Goal: Task Accomplishment & Management: Use online tool/utility

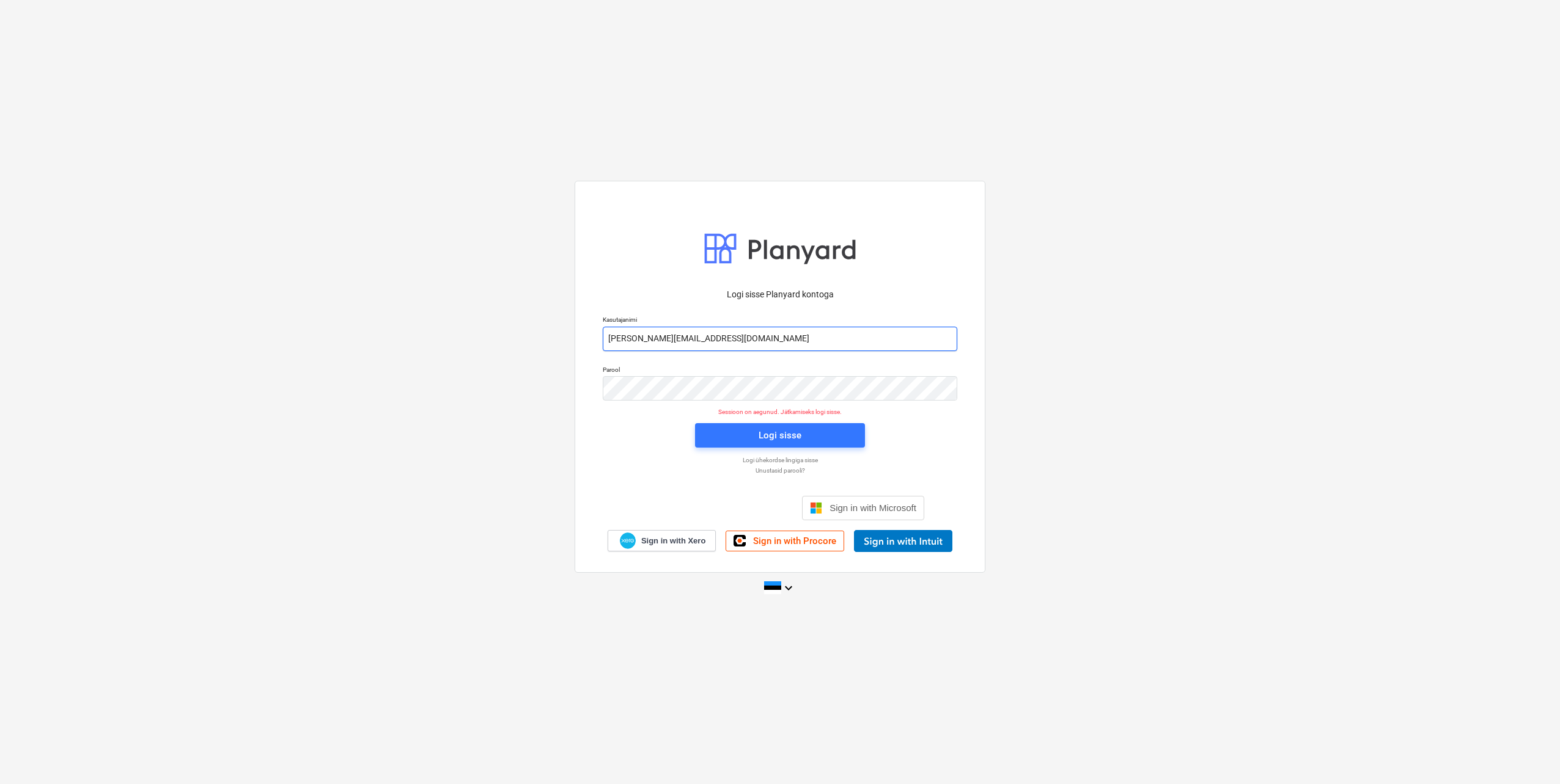
drag, startPoint x: 657, startPoint y: 338, endPoint x: 664, endPoint y: 346, distance: 10.6
click at [657, 338] on input "jorgen.leppik@nbgehitus.ee" at bounding box center [780, 339] width 354 height 24
type input "jorgen.leppik+1@nbgehitus.ee"
click at [583, 391] on div "Logi sisse Planyard kontoga Kasutajanimi jorgen.leppik+1@nbgehitus.ee Parool Se…" at bounding box center [780, 377] width 411 height 391
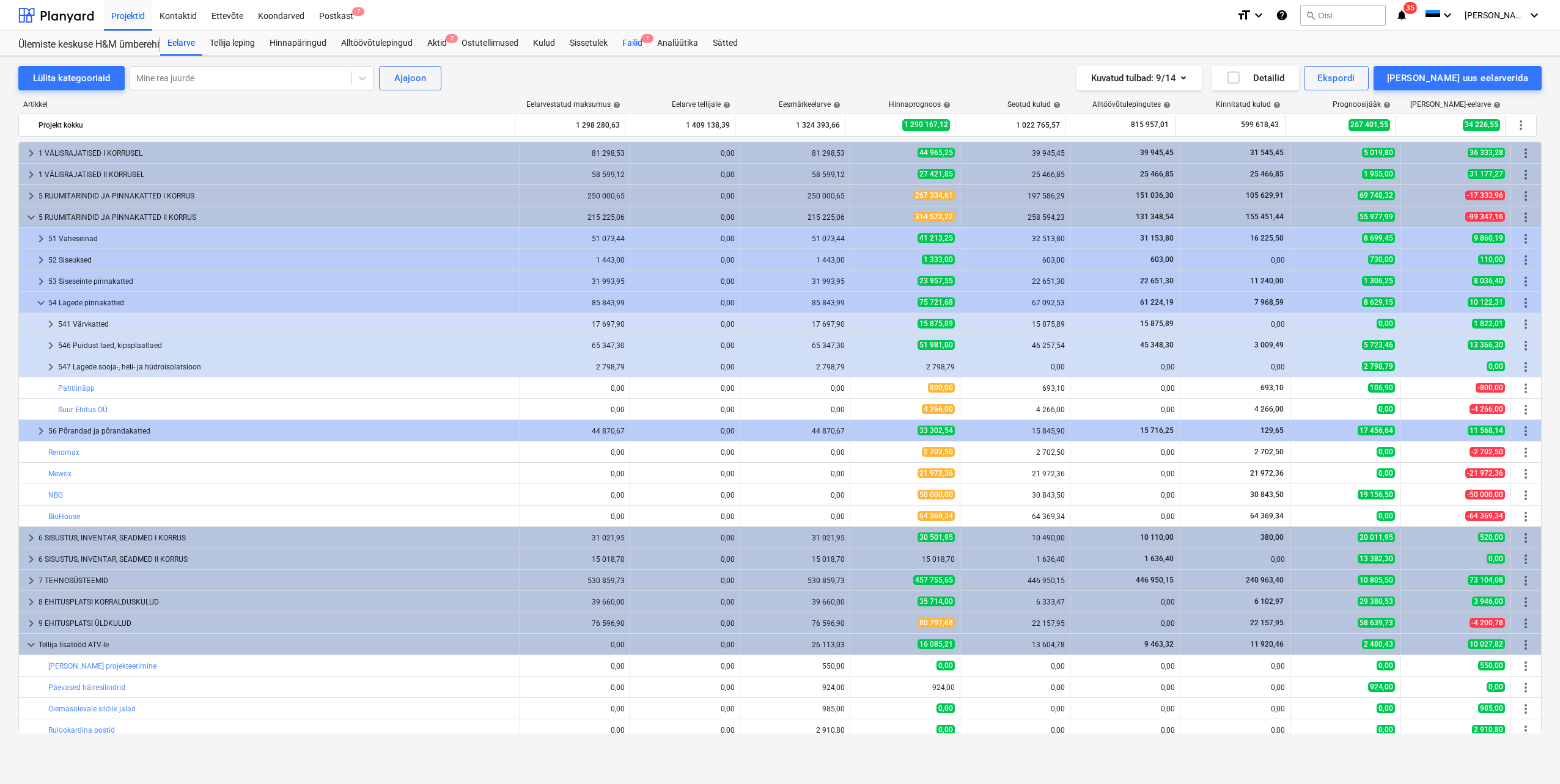
click at [632, 46] on div "Failid 1" at bounding box center [631, 43] width 35 height 24
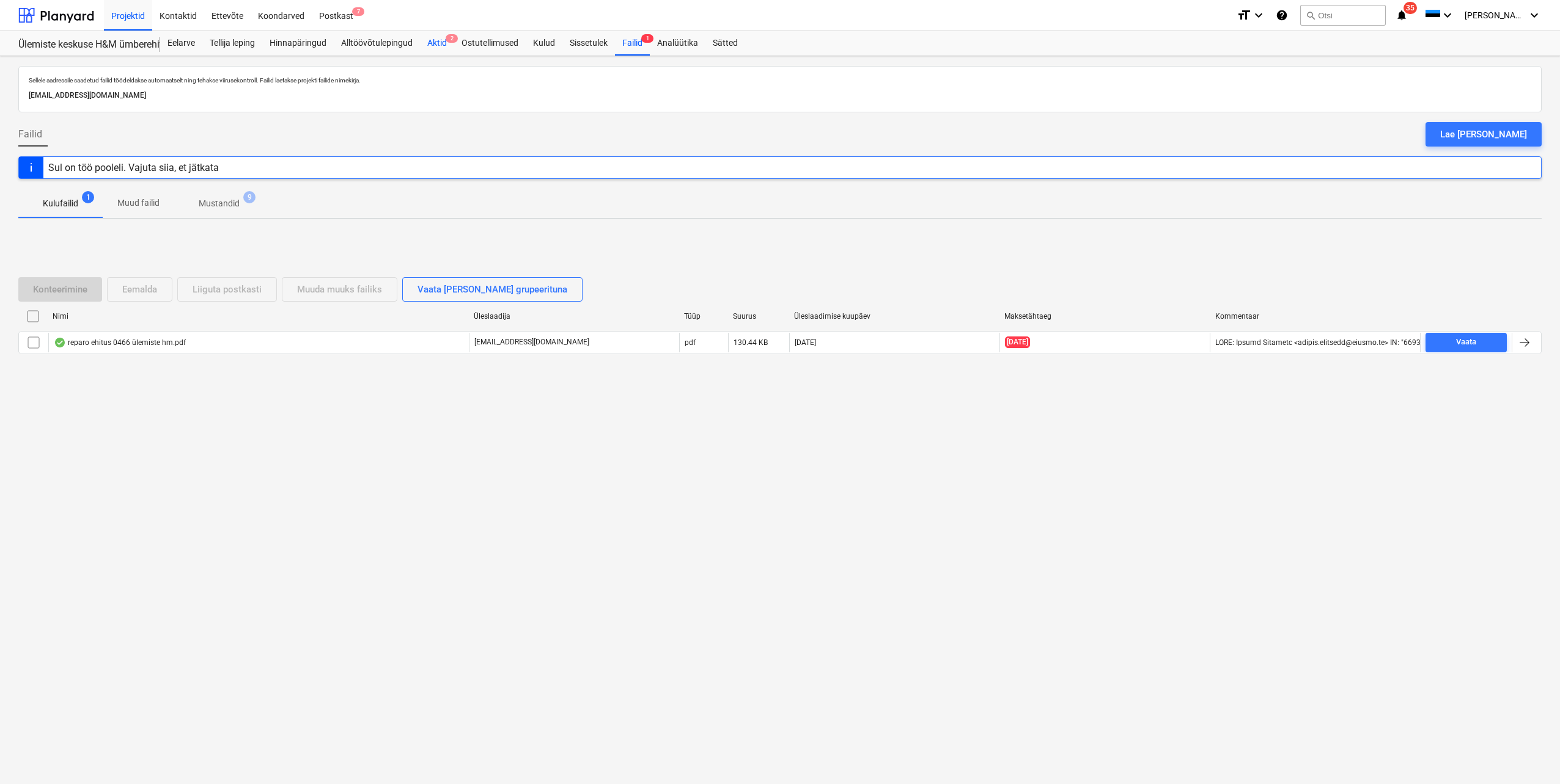
click at [441, 39] on div "Aktid 2" at bounding box center [437, 43] width 34 height 24
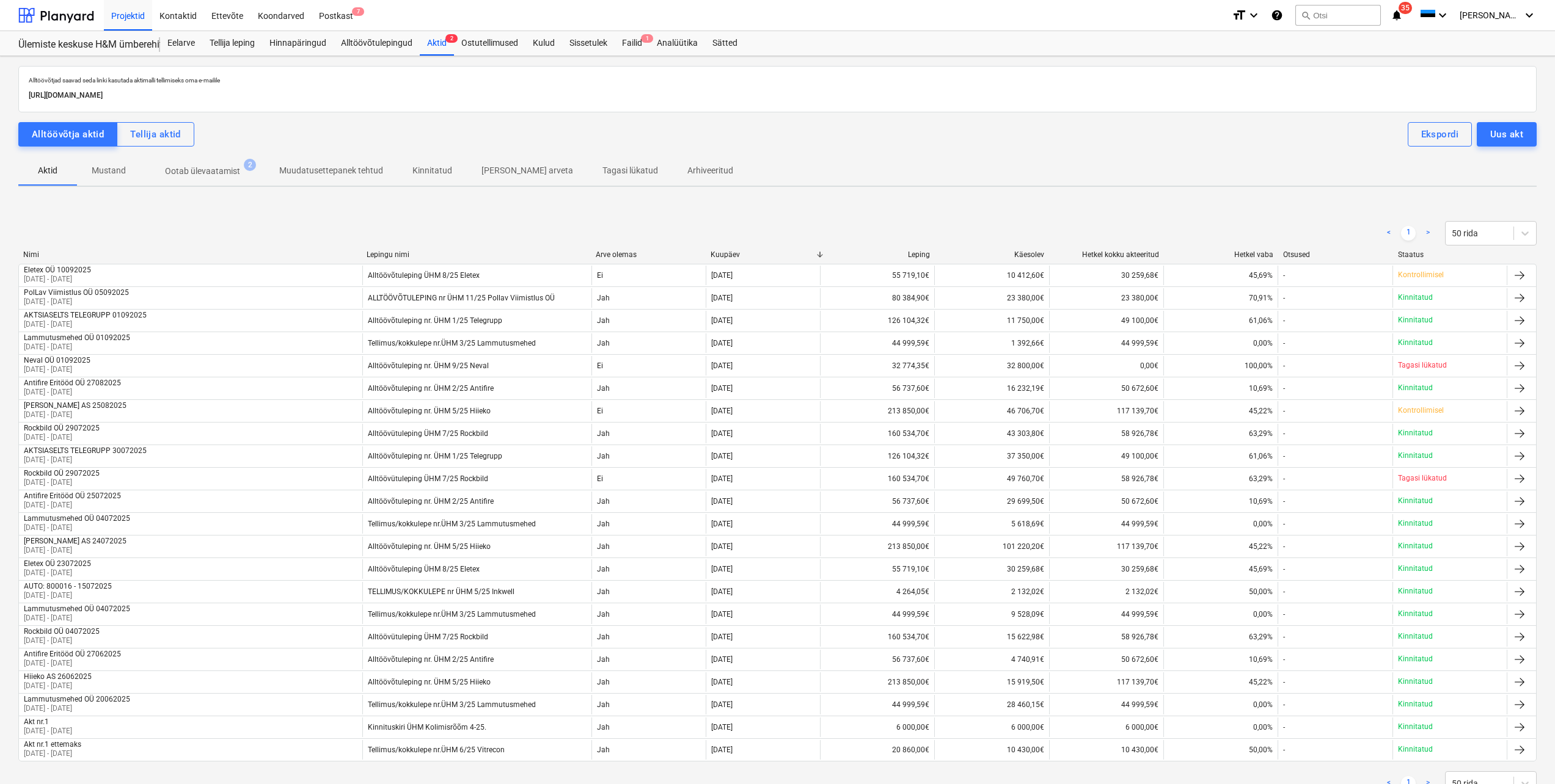
click at [198, 173] on p "Ootab ülevaatamist" at bounding box center [202, 171] width 75 height 13
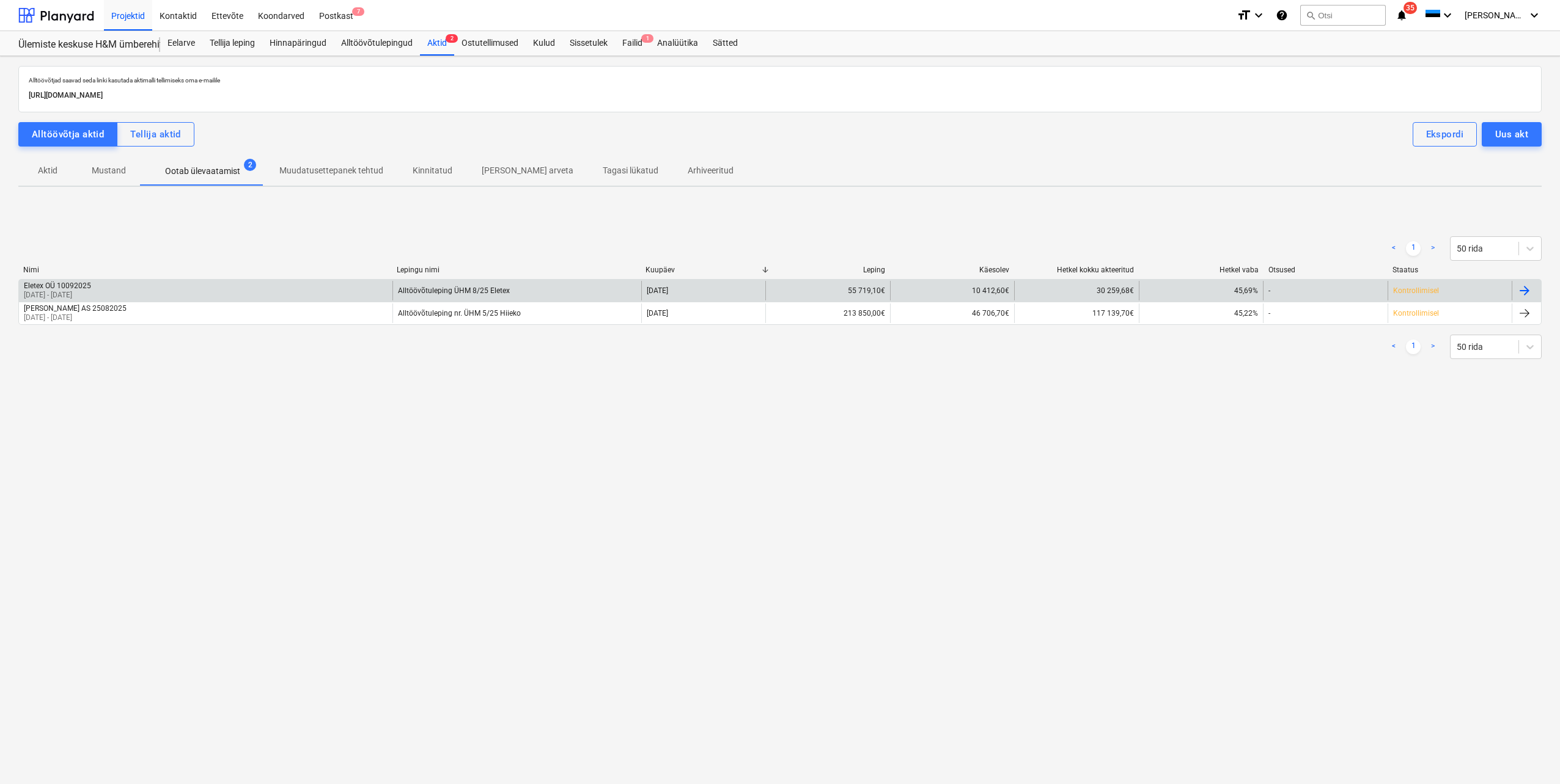
click at [178, 290] on div "Eletex OÜ 10092025 01 Aug 2025 - 07 Sep 2025" at bounding box center [206, 291] width 374 height 19
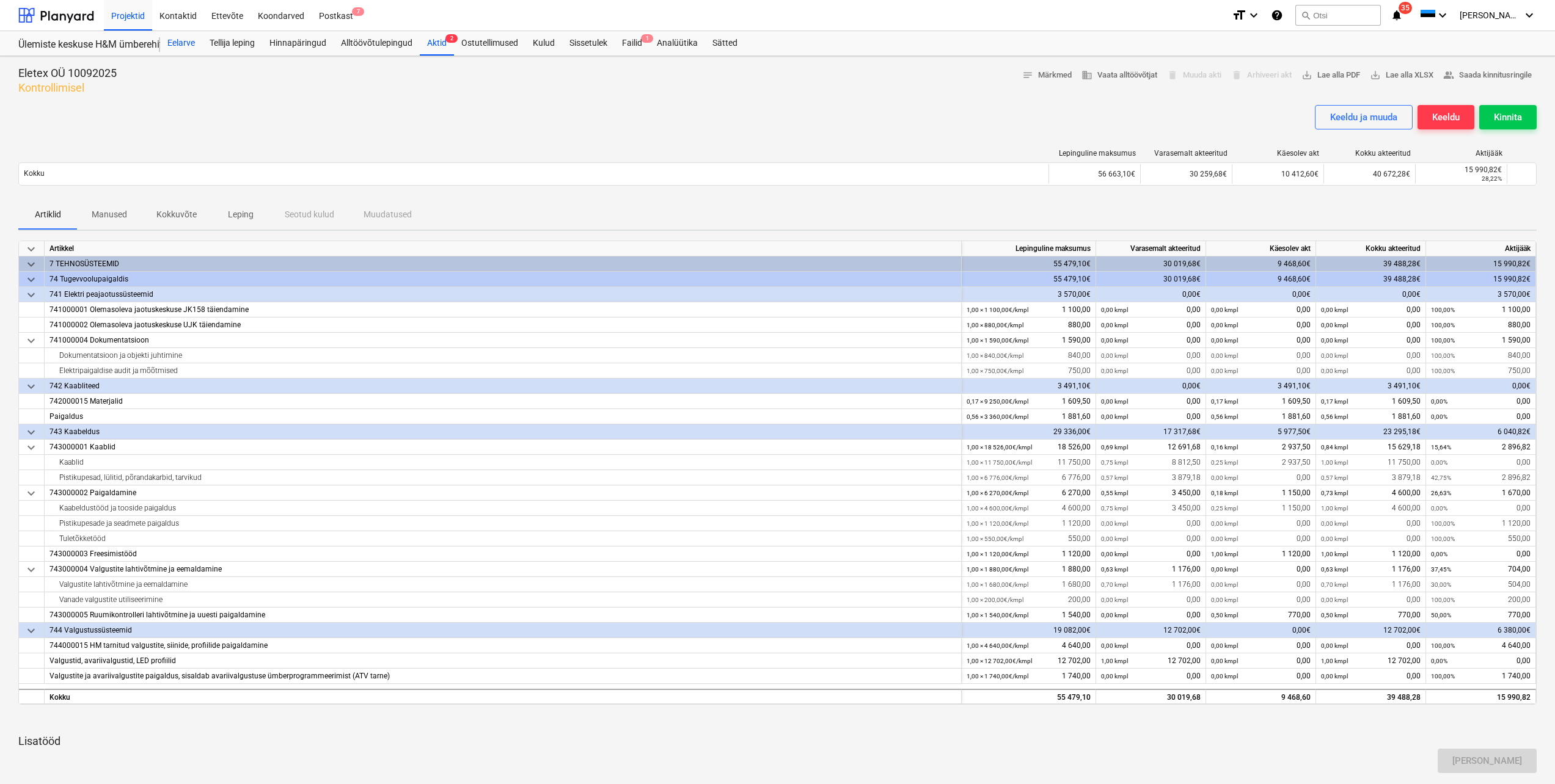
click at [184, 43] on div "Eelarve" at bounding box center [181, 43] width 42 height 24
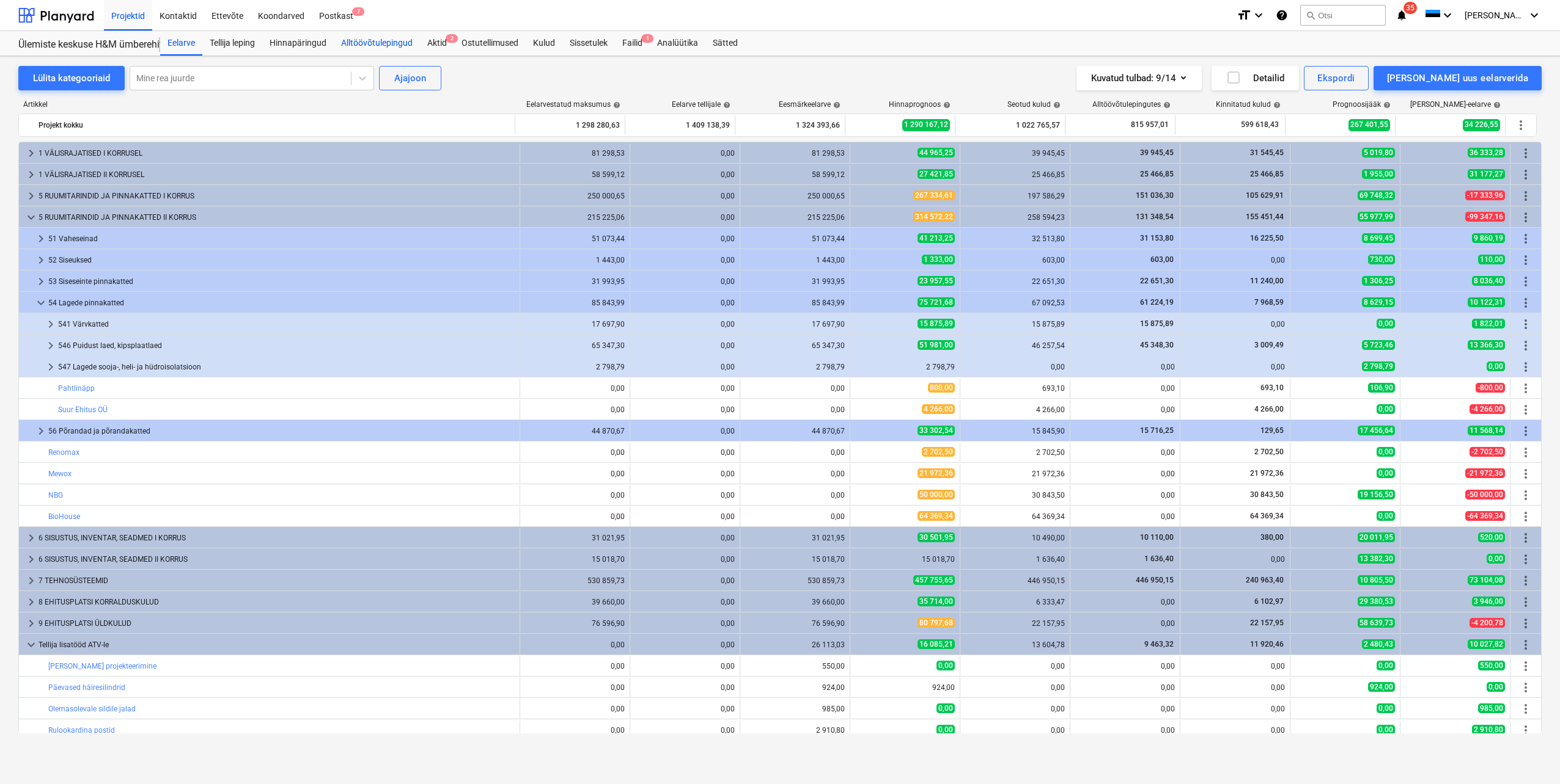
click at [351, 44] on div "Alltöövõtulepingud" at bounding box center [376, 43] width 86 height 24
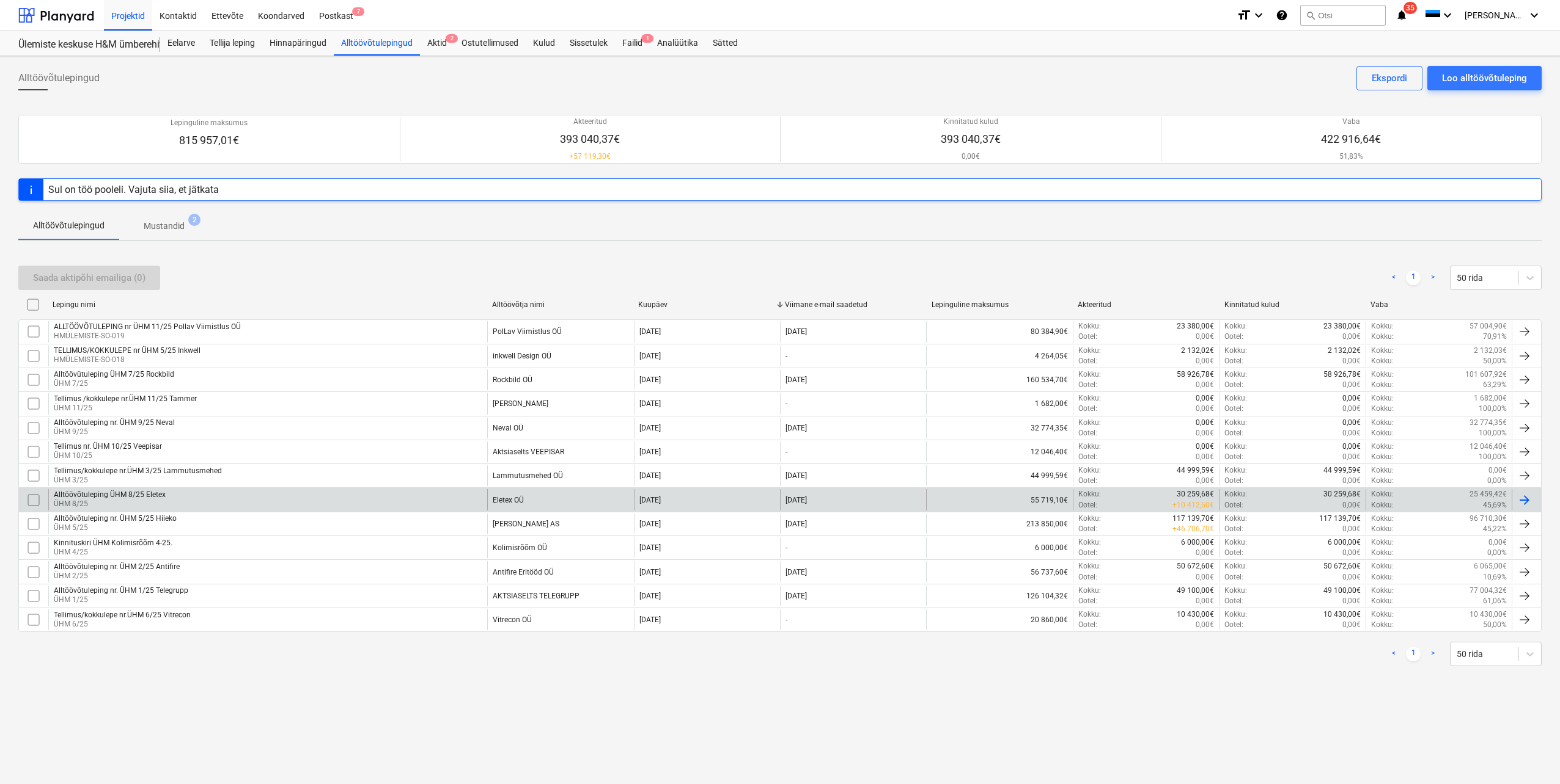
click at [113, 491] on div "Alltöövõtuleping ÜHM 8/25 Eletex" at bounding box center [110, 494] width 112 height 9
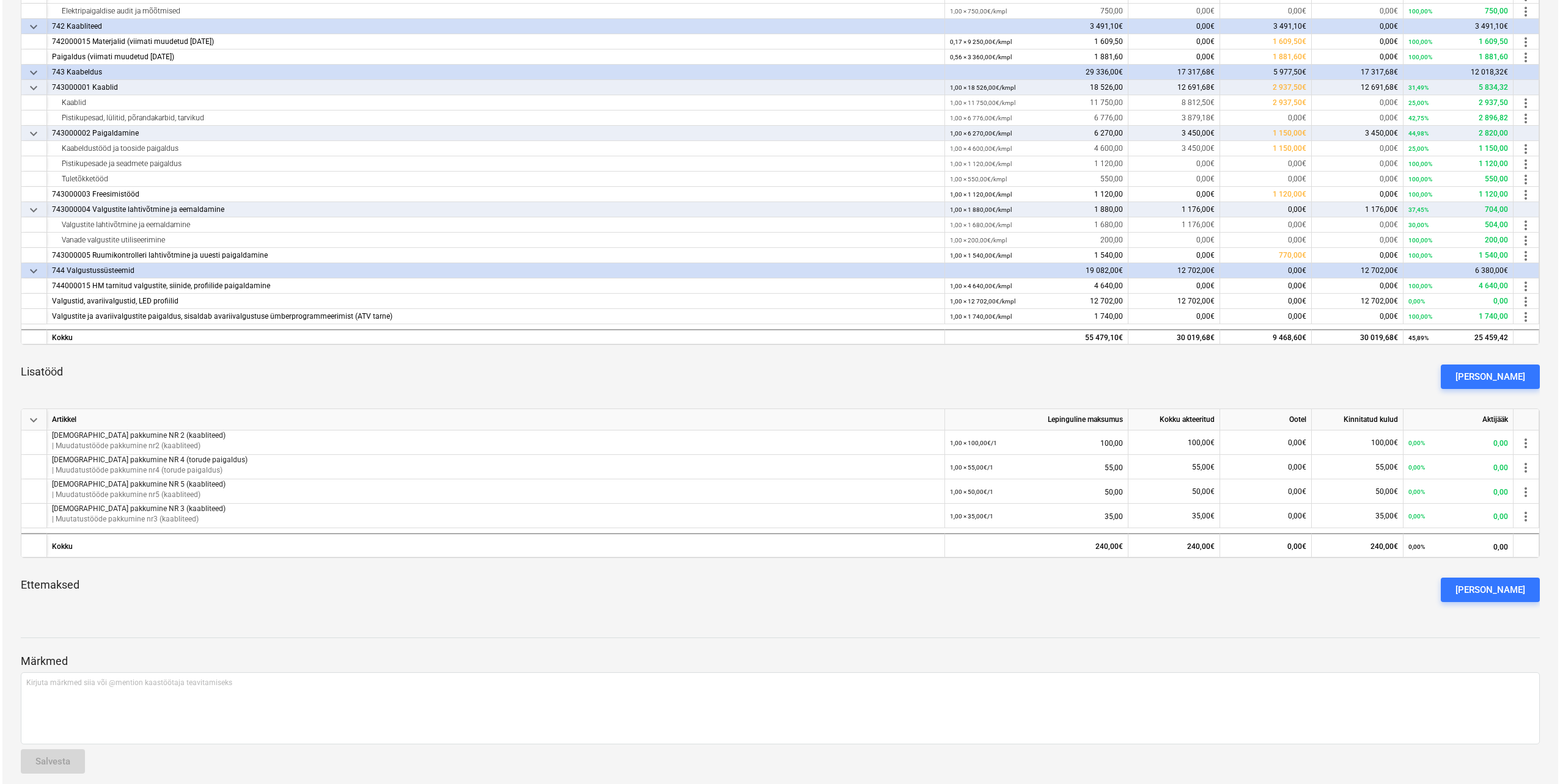
scroll to position [358, 0]
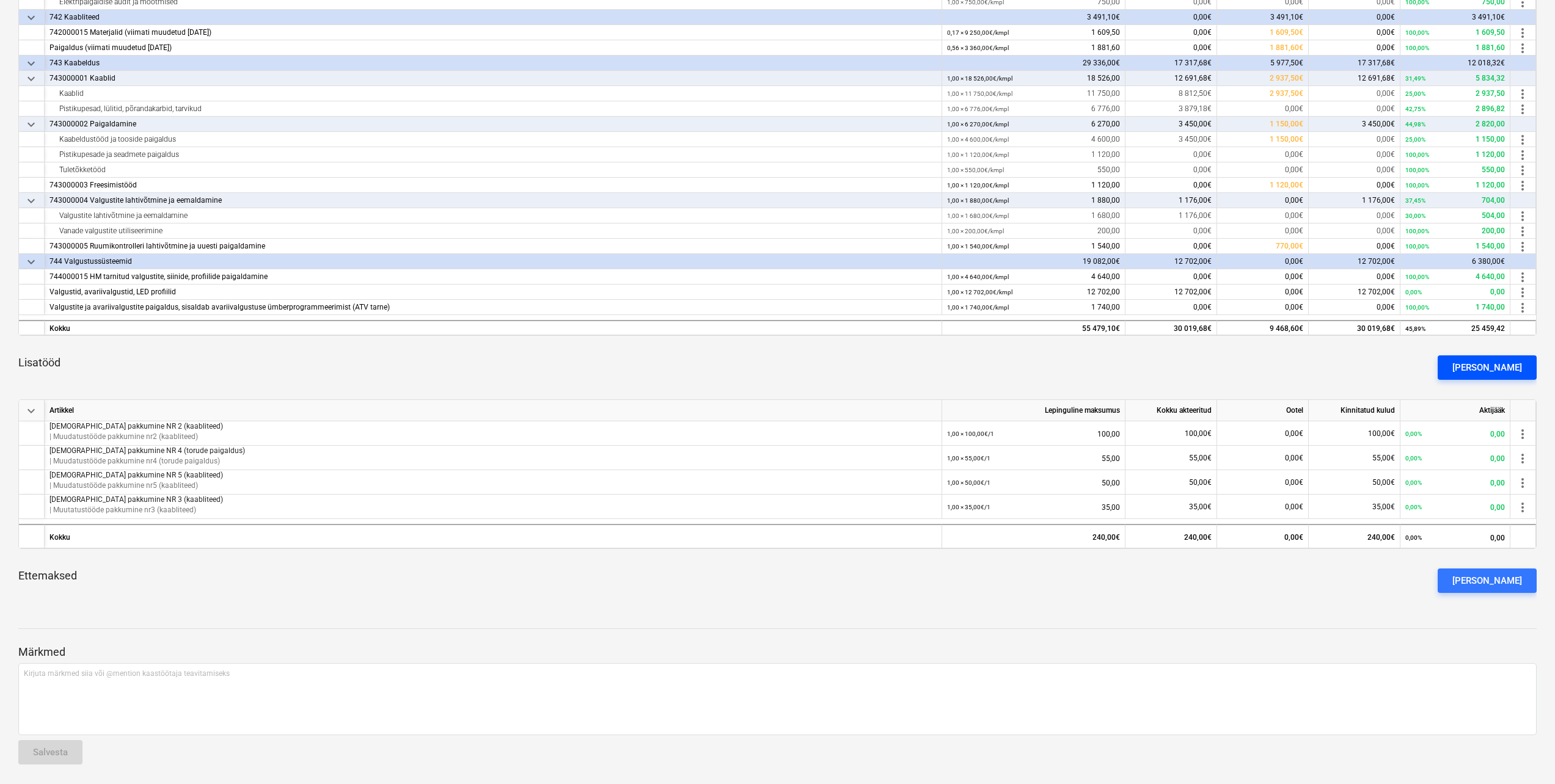
click at [1497, 366] on div "[PERSON_NAME]" at bounding box center [1487, 368] width 70 height 16
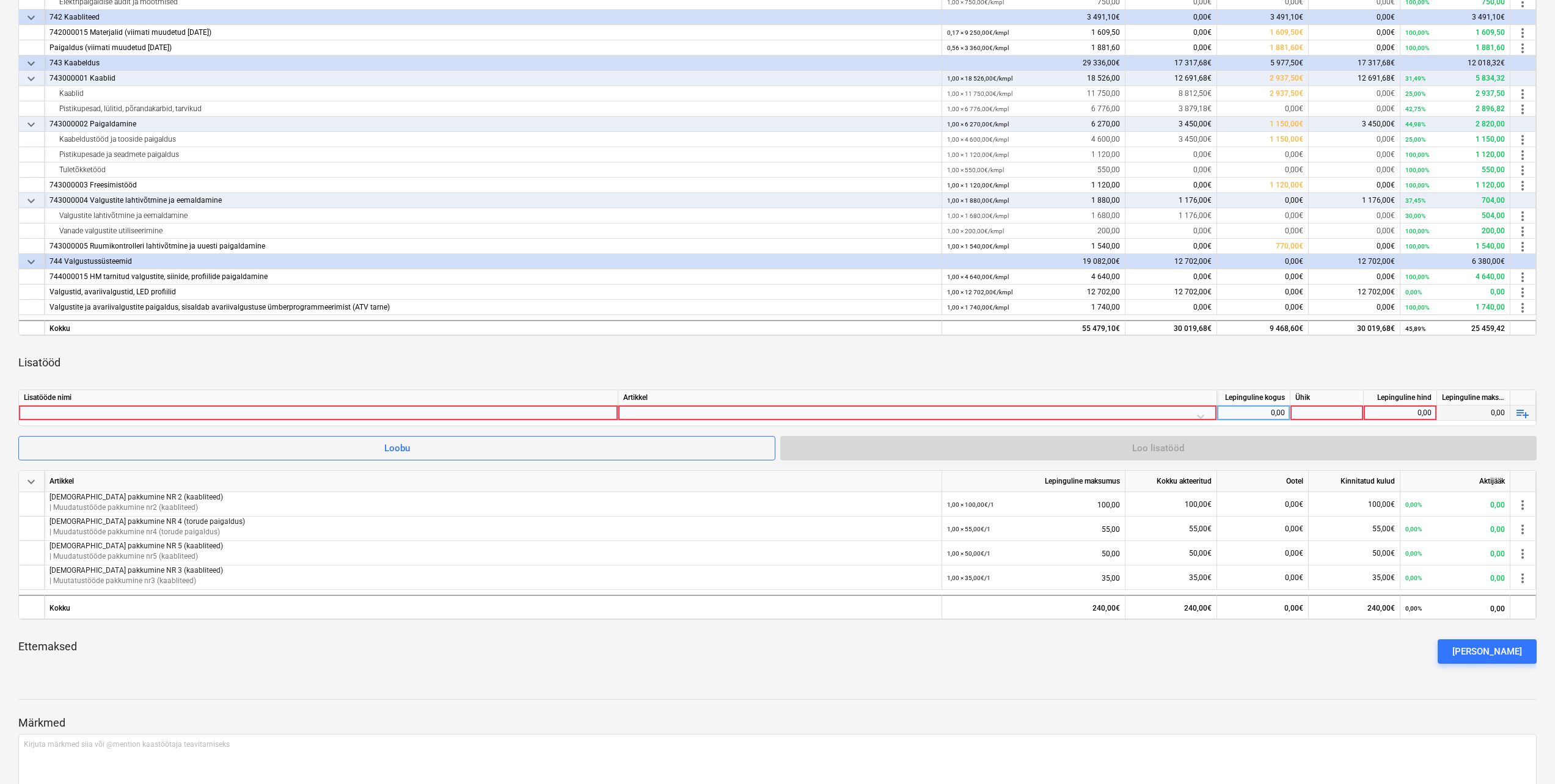
click at [656, 411] on div at bounding box center [917, 416] width 589 height 22
click at [591, 415] on div at bounding box center [319, 413] width 589 height 14
type input "[DEMOGRAPHIC_DATA] pakkumine nr1 +"
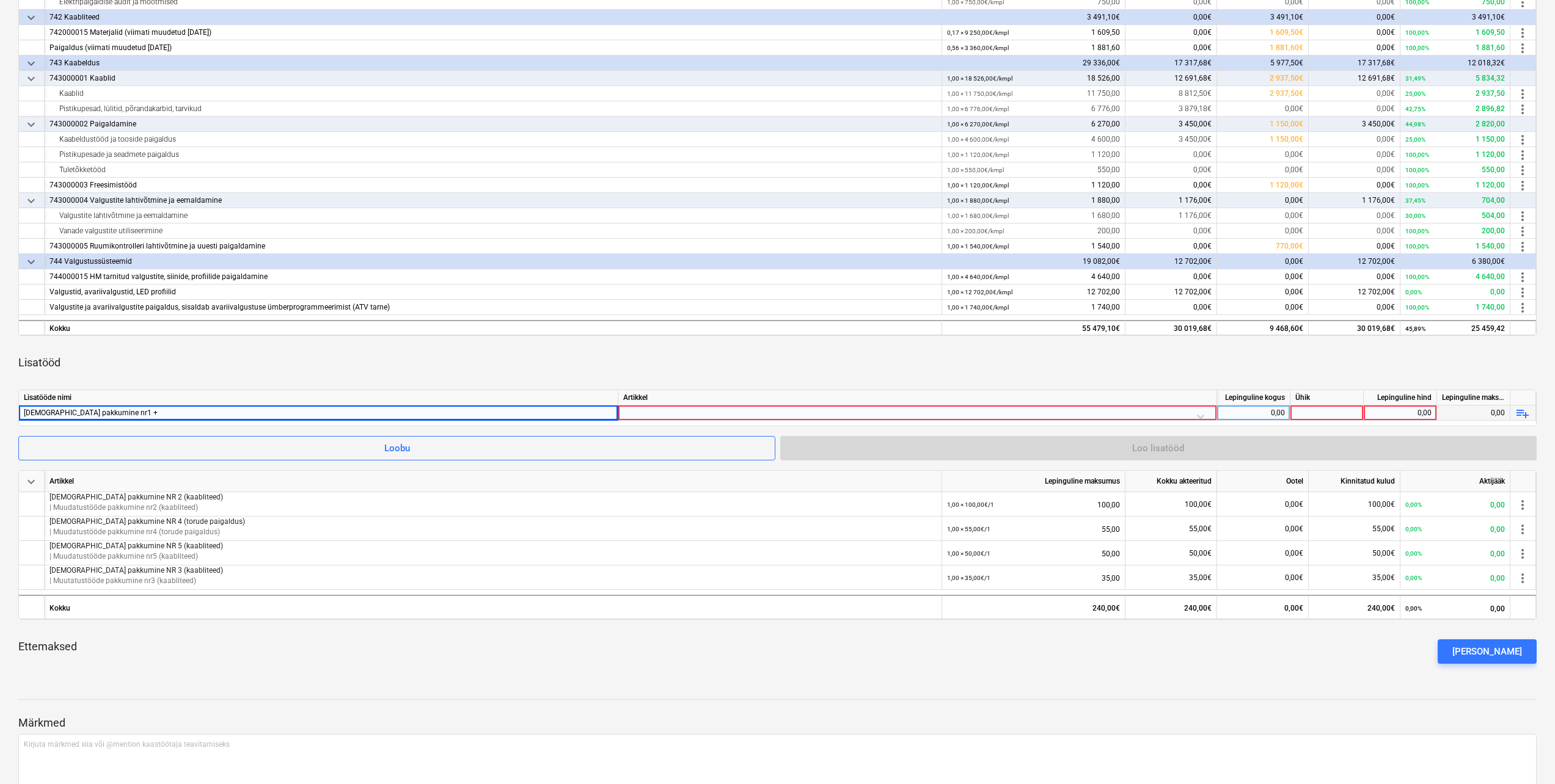
click at [658, 411] on div at bounding box center [917, 416] width 589 height 22
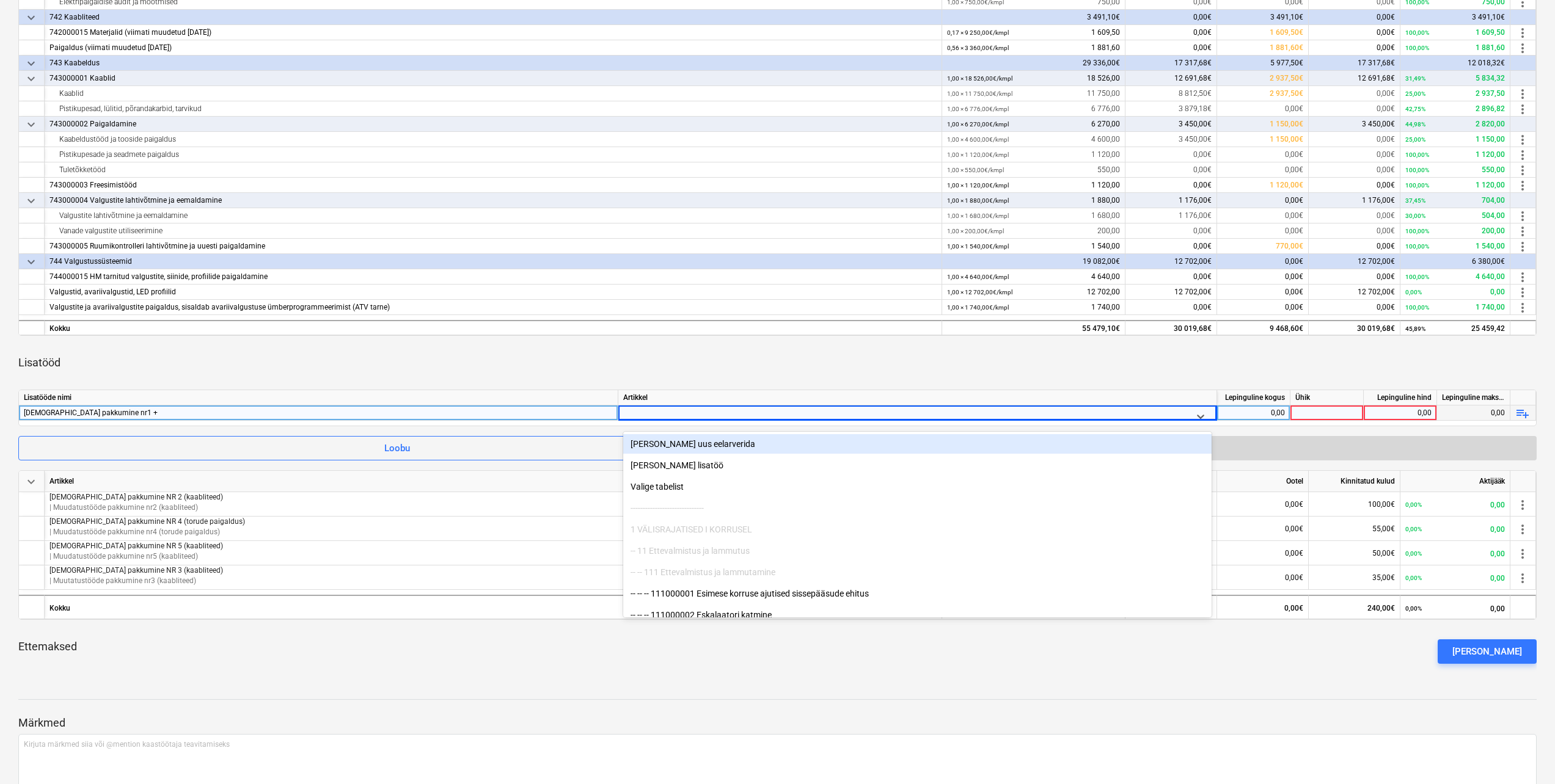
click at [673, 448] on div "[PERSON_NAME] uus eelarverida" at bounding box center [917, 444] width 589 height 19
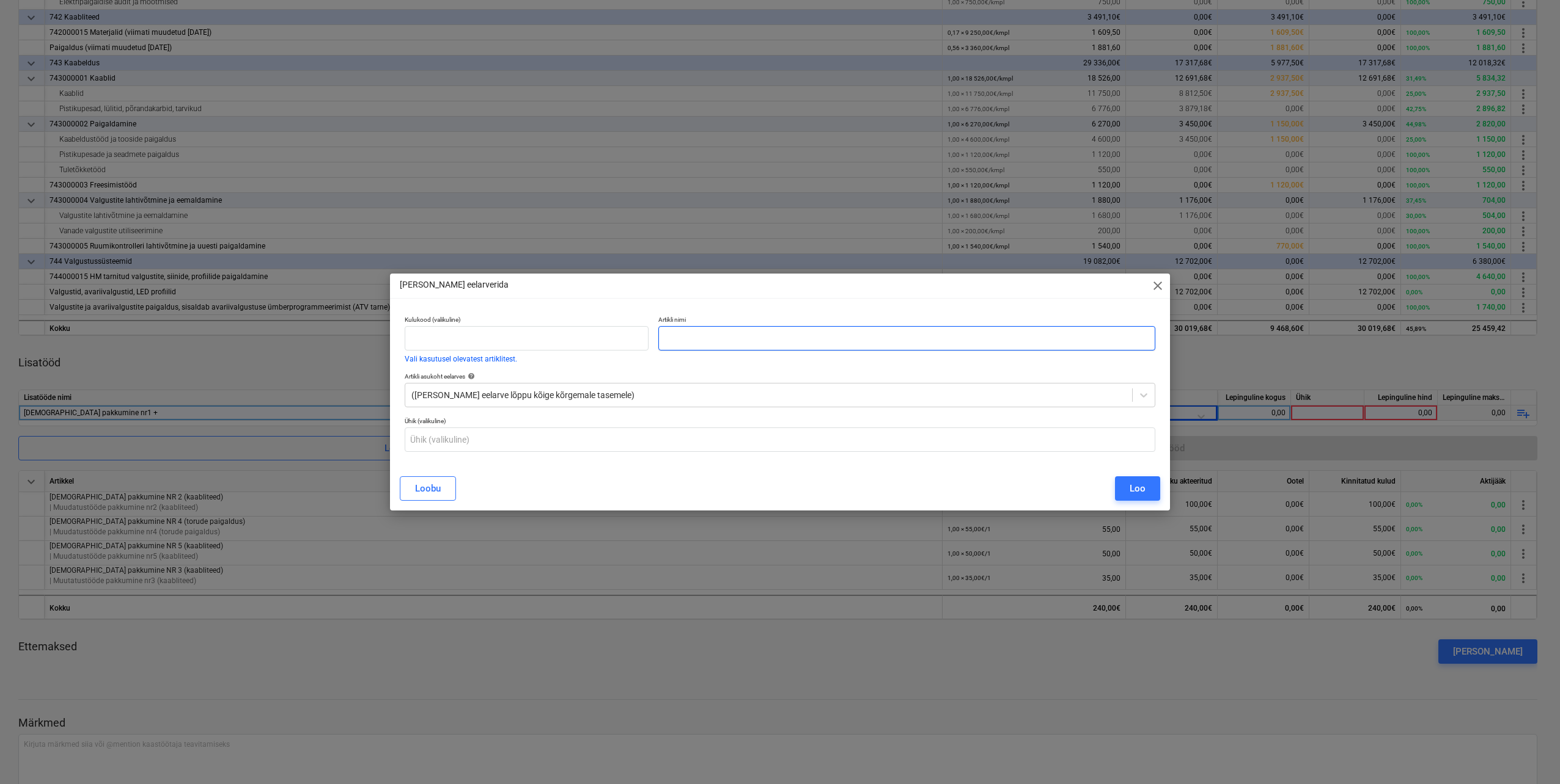
click at [689, 336] on input "text" at bounding box center [906, 338] width 497 height 24
type input "[DEMOGRAPHIC_DATA] pakkumine nr1 +"
click at [1147, 398] on icon at bounding box center [1143, 394] width 12 height 12
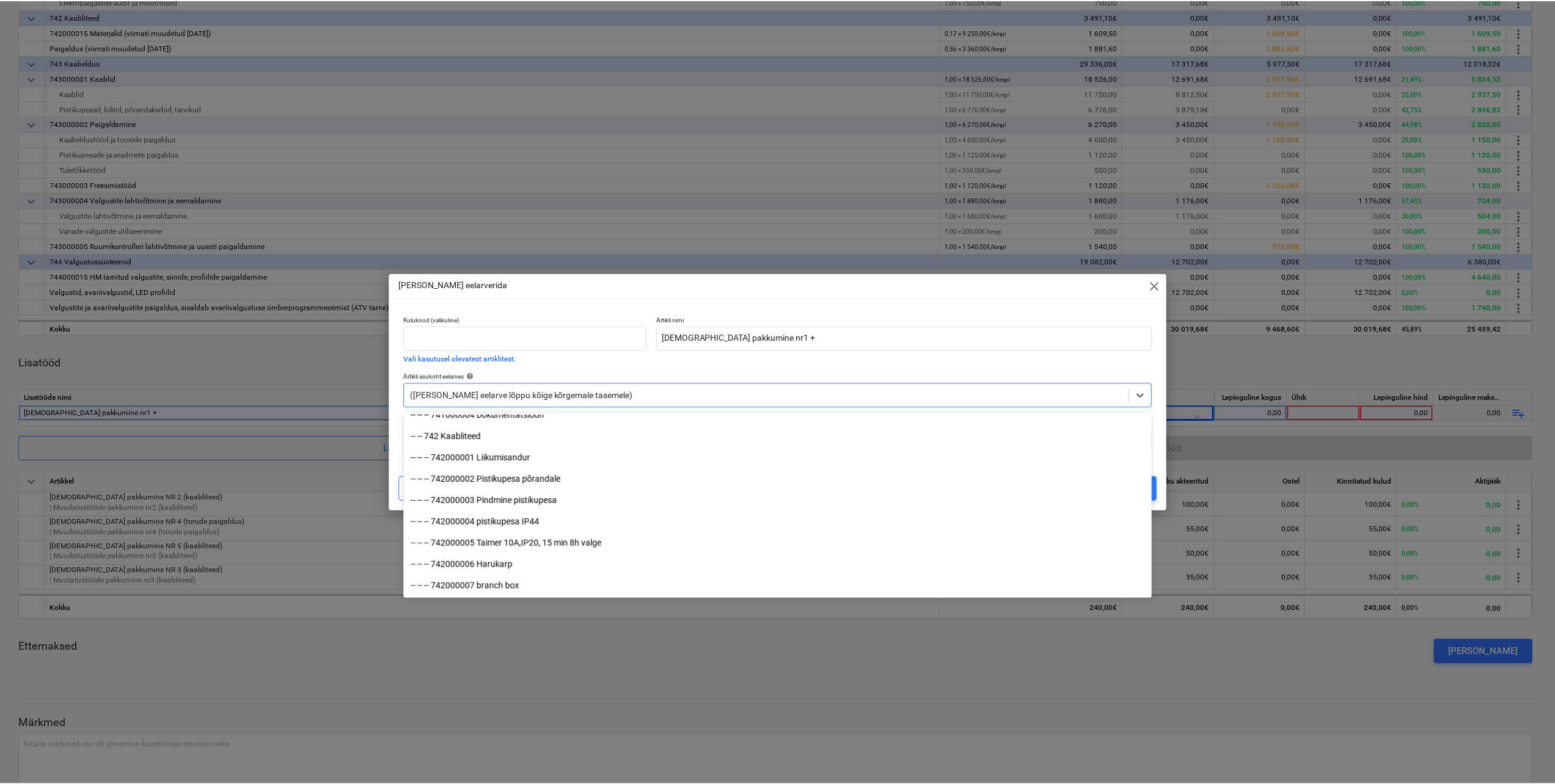
scroll to position [7758, 0]
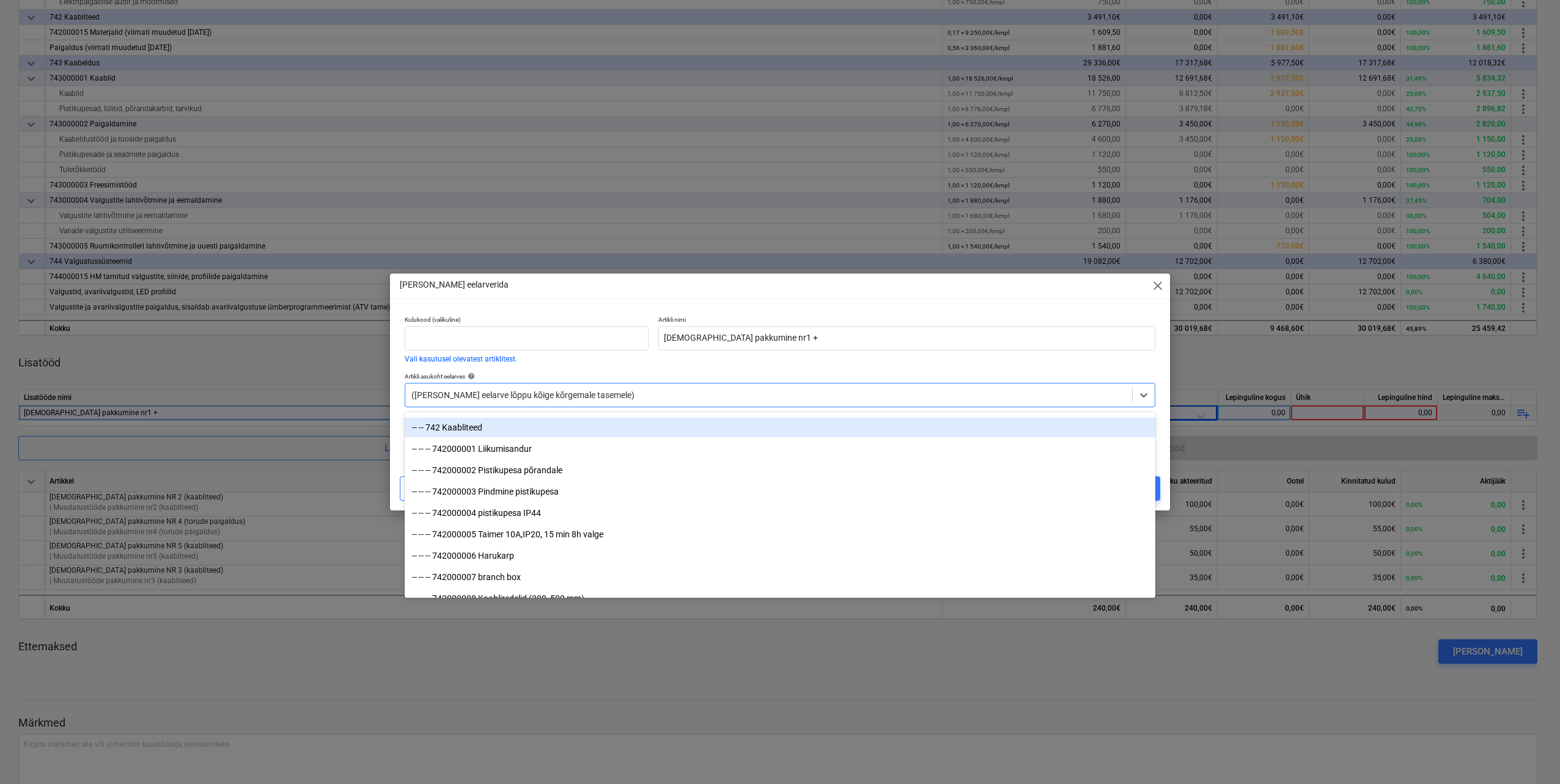
click at [545, 430] on div "-- -- 742 Kaabliteed" at bounding box center [780, 427] width 751 height 19
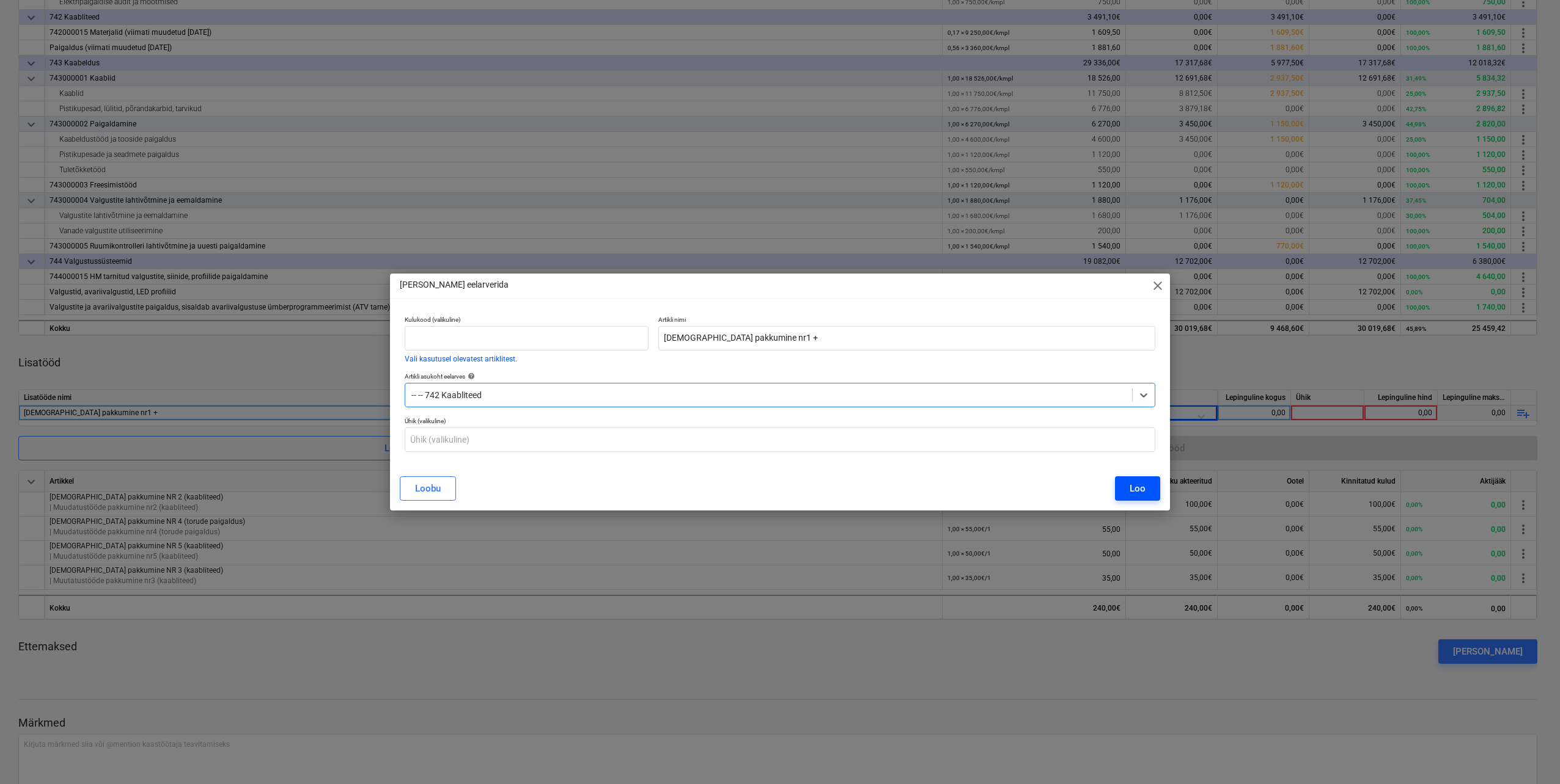
click at [1132, 493] on div "Loo" at bounding box center [1137, 489] width 16 height 16
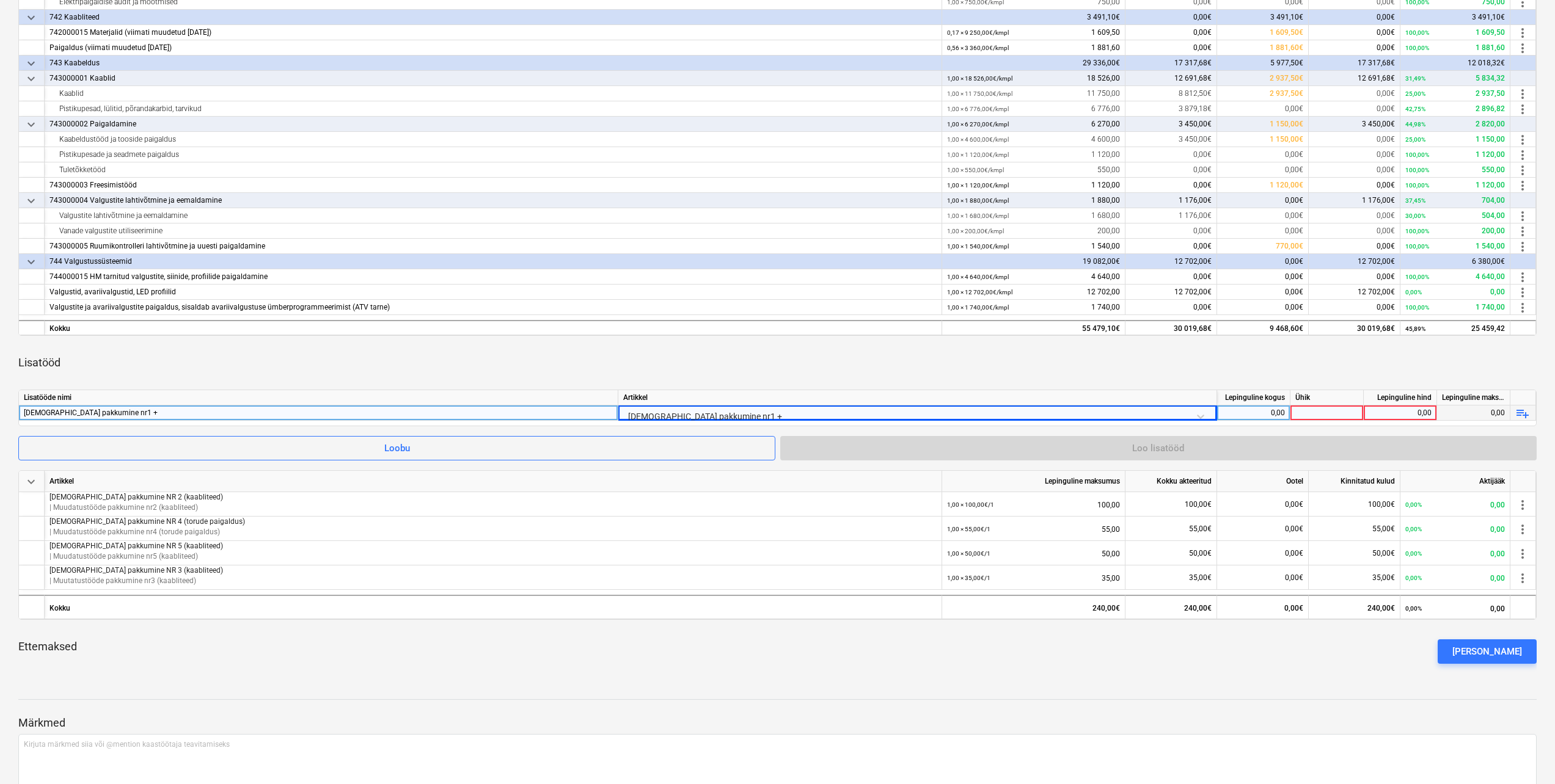
click at [1374, 411] on div "0,00" at bounding box center [1400, 413] width 63 height 15
type input "944"
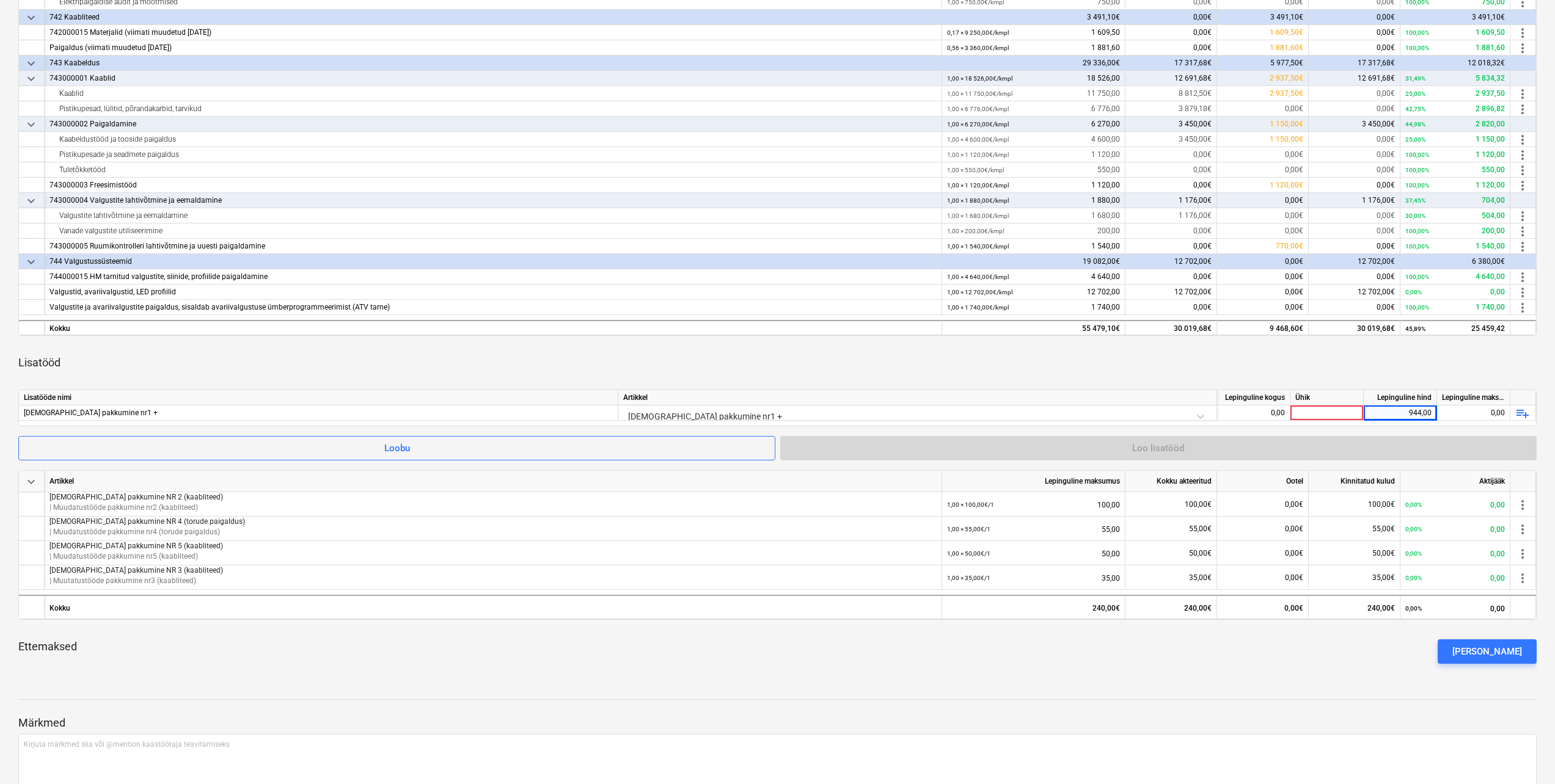
click at [1197, 660] on div "Ettemaksed Lisa ettemaks" at bounding box center [778, 651] width 1519 height 44
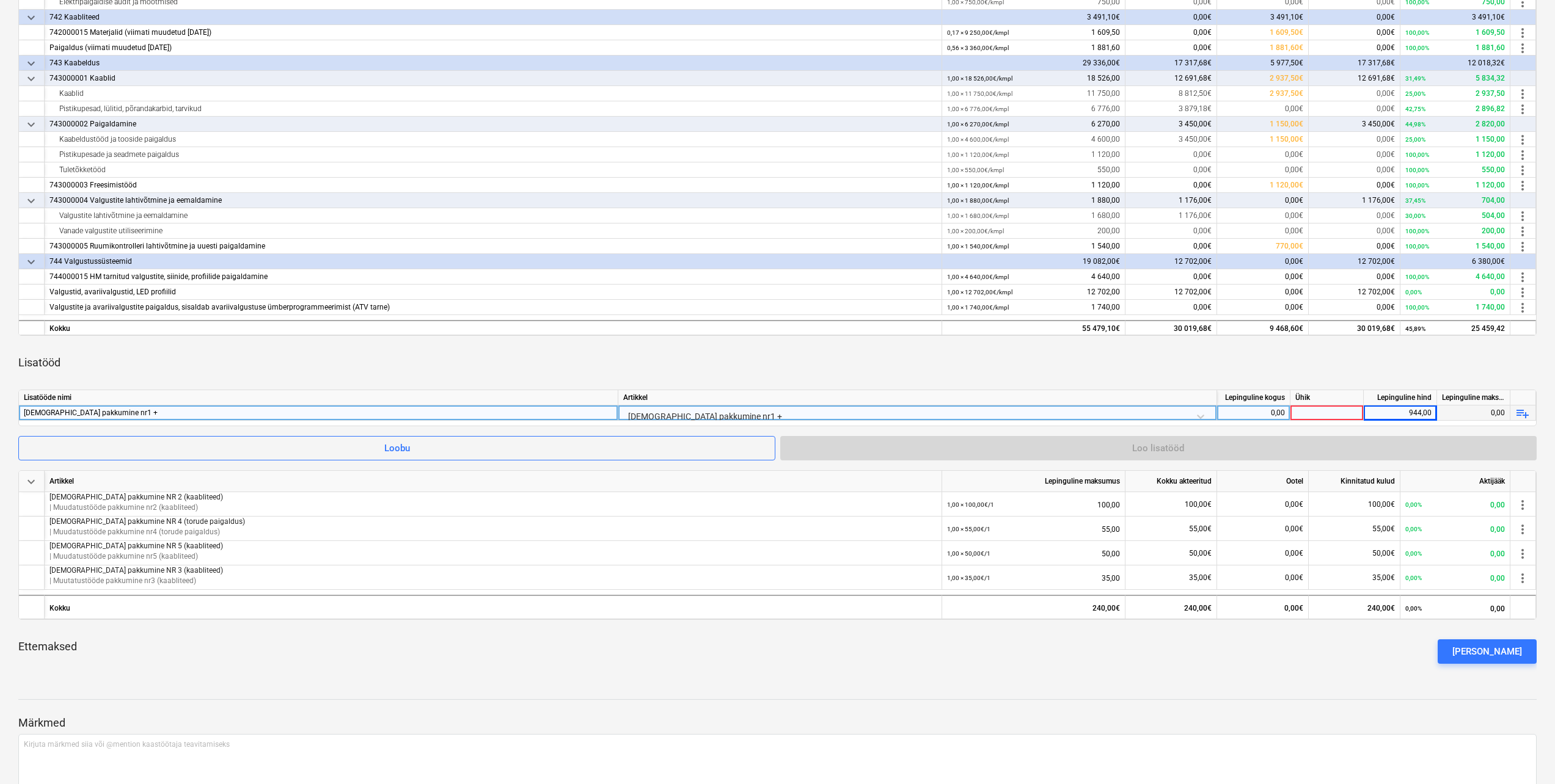
click at [1334, 406] on div at bounding box center [1327, 413] width 73 height 15
type input "tk"
click at [1251, 654] on div "Ettemaksed Lisa ettemaks" at bounding box center [778, 651] width 1519 height 44
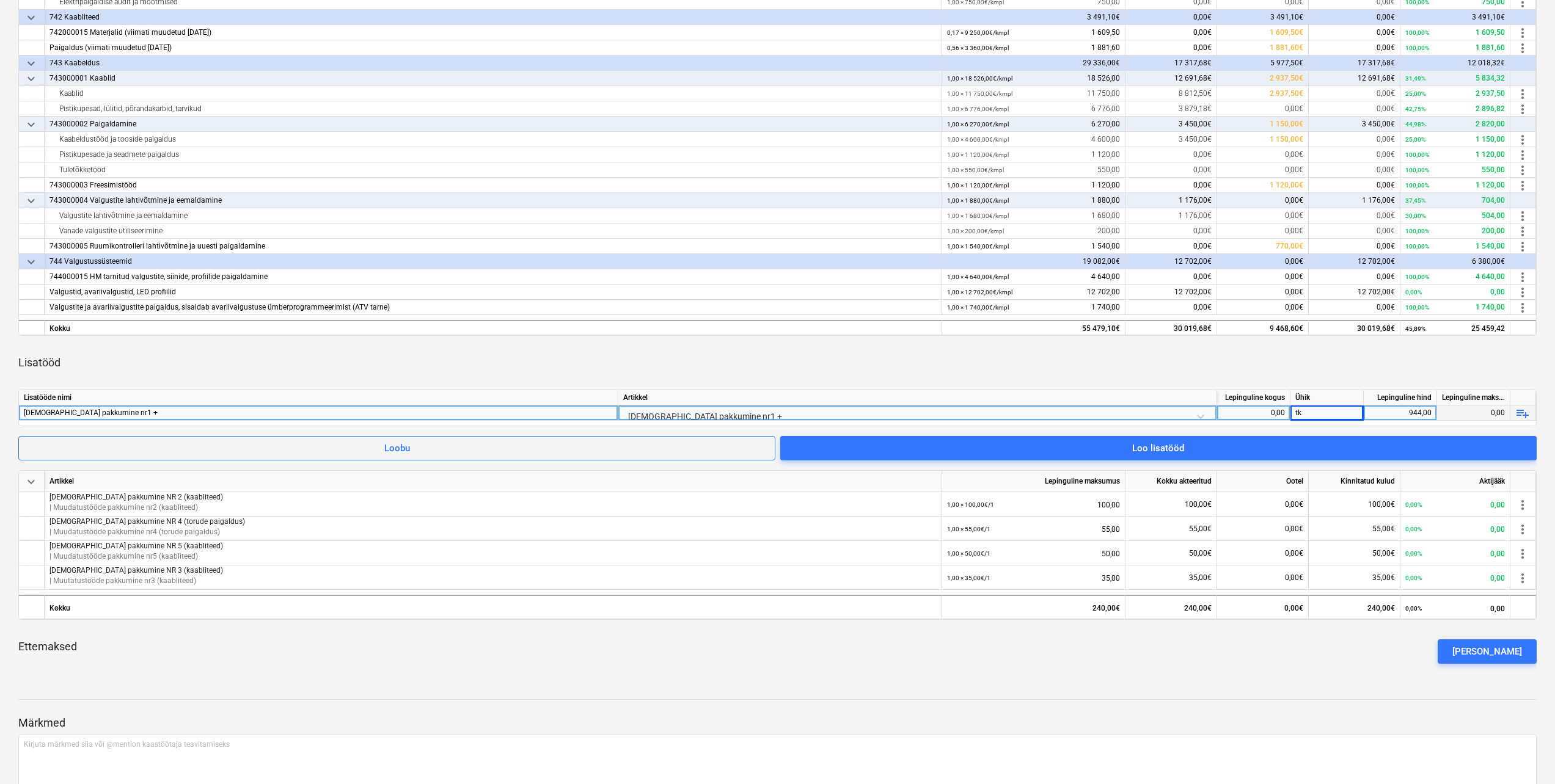
click at [1233, 410] on div "0,00" at bounding box center [1254, 413] width 63 height 15
type input "1"
click at [1213, 671] on div "Ettemaksed Lisa ettemaks" at bounding box center [778, 651] width 1519 height 44
click at [1189, 444] on span "Loo lisatööd" at bounding box center [1158, 448] width 727 height 16
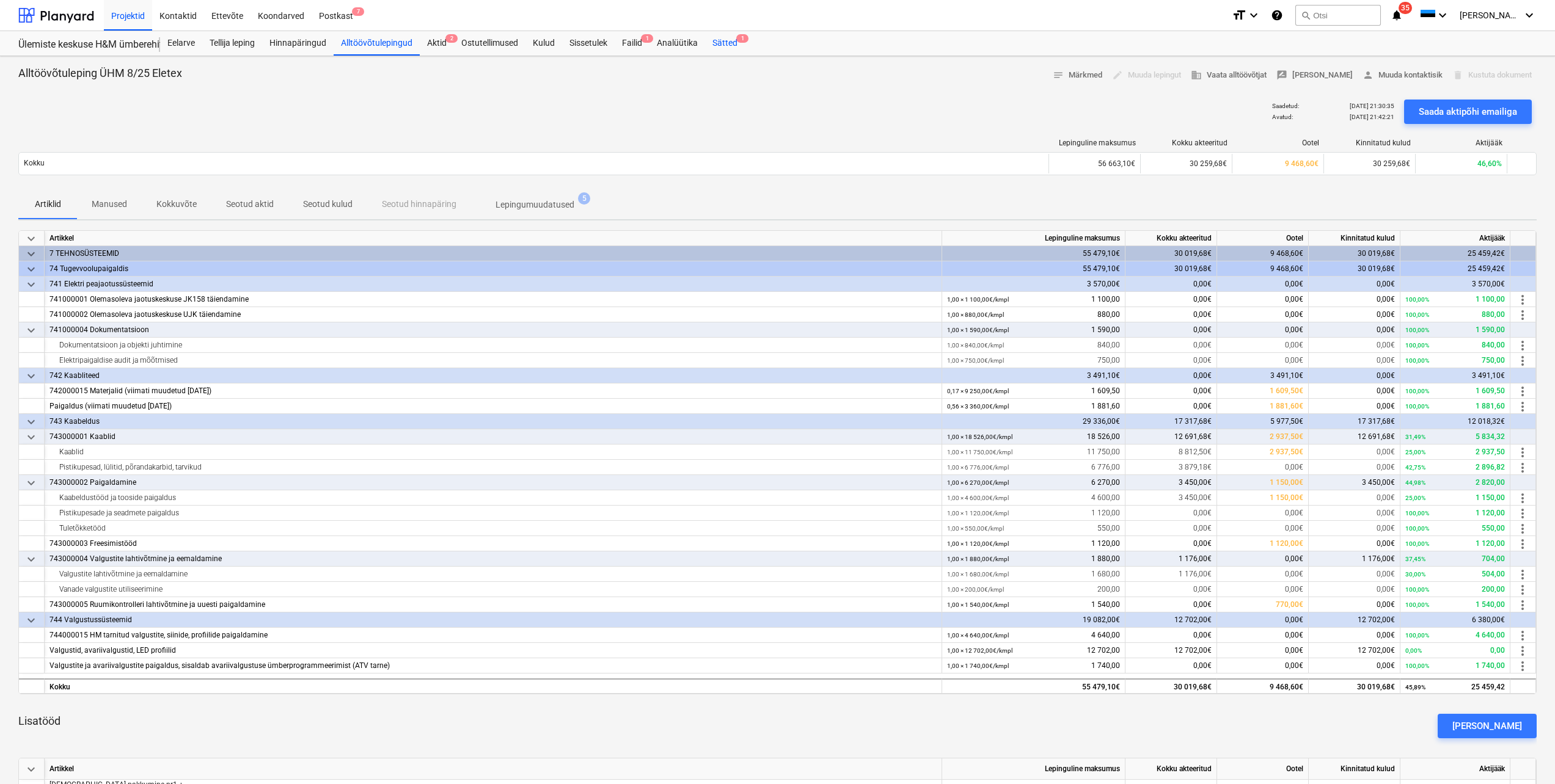
click at [724, 42] on div "Sätted 1" at bounding box center [725, 43] width 39 height 24
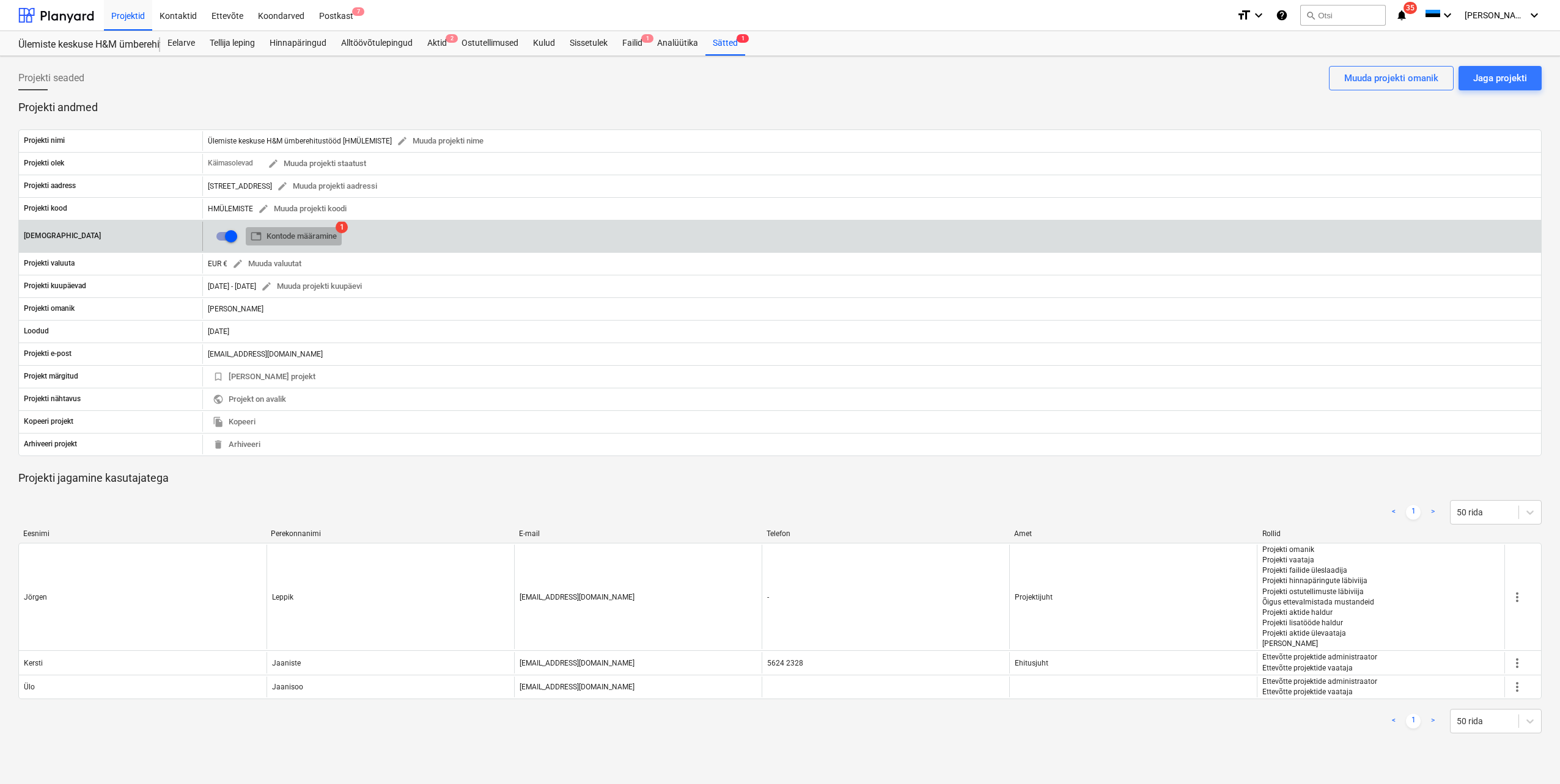
click at [313, 242] on span "table Kontode määramine" at bounding box center [293, 236] width 86 height 14
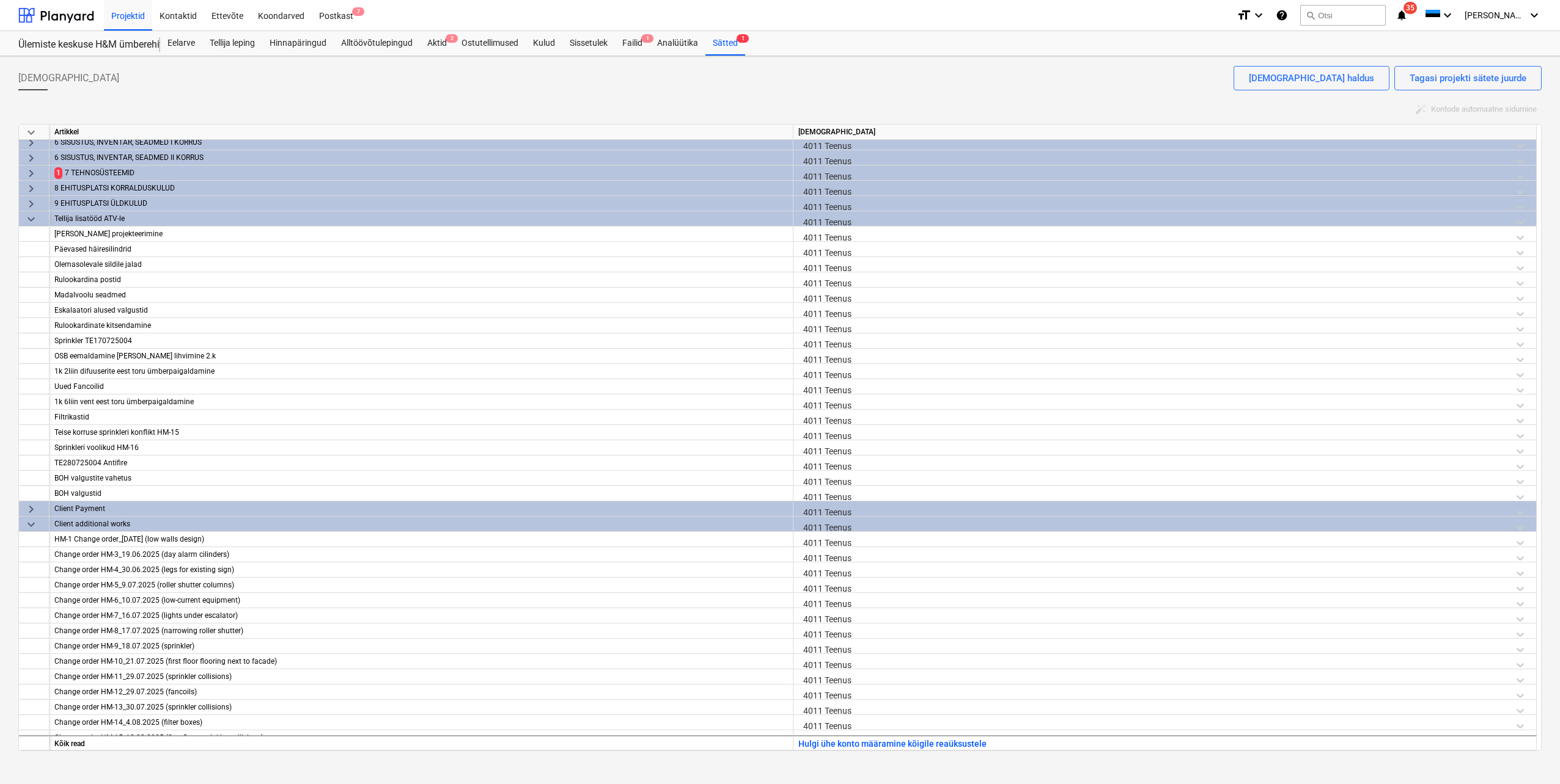
scroll to position [672, 0]
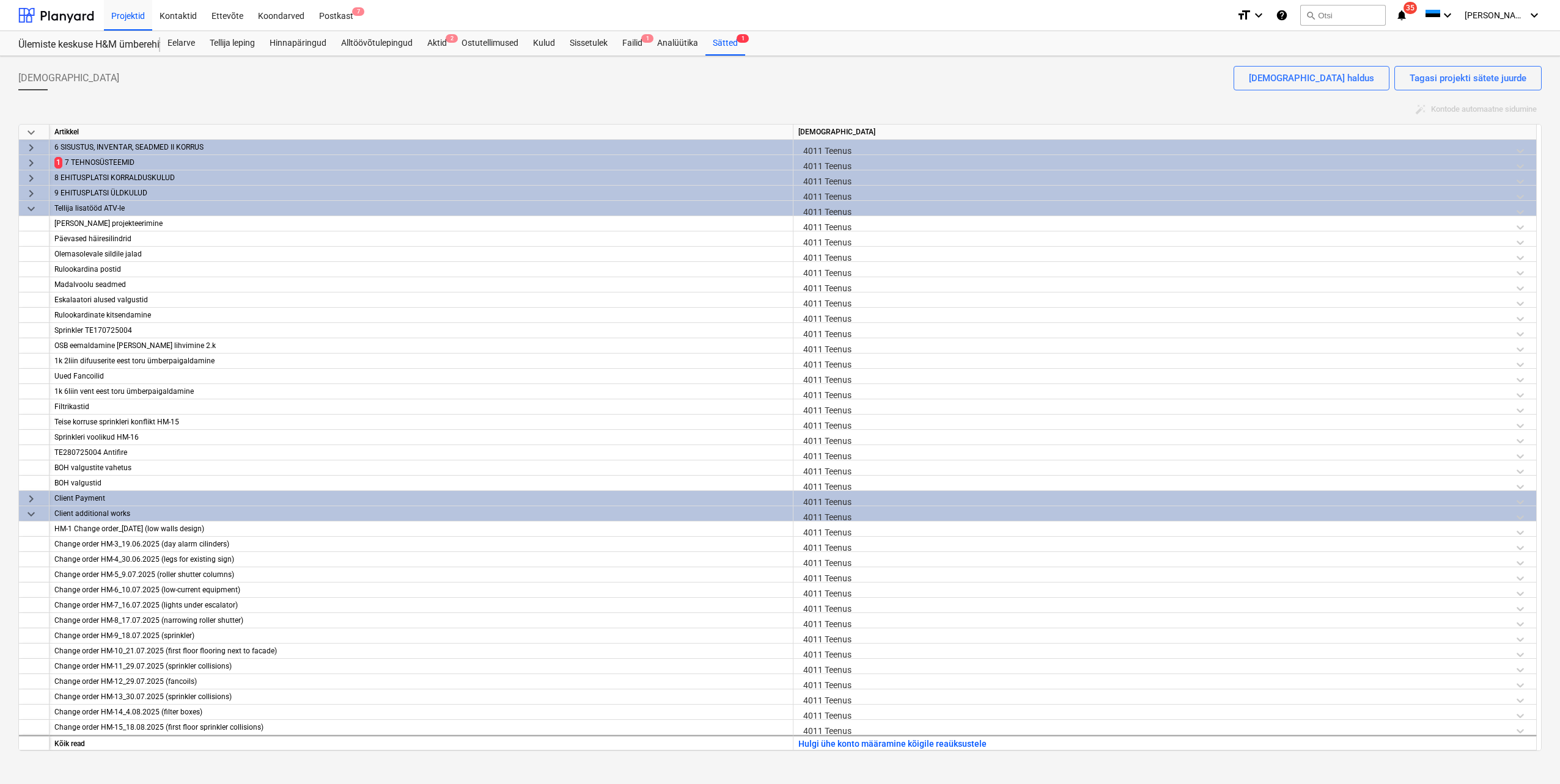
click at [34, 162] on span "keyboard_arrow_right" at bounding box center [31, 163] width 14 height 14
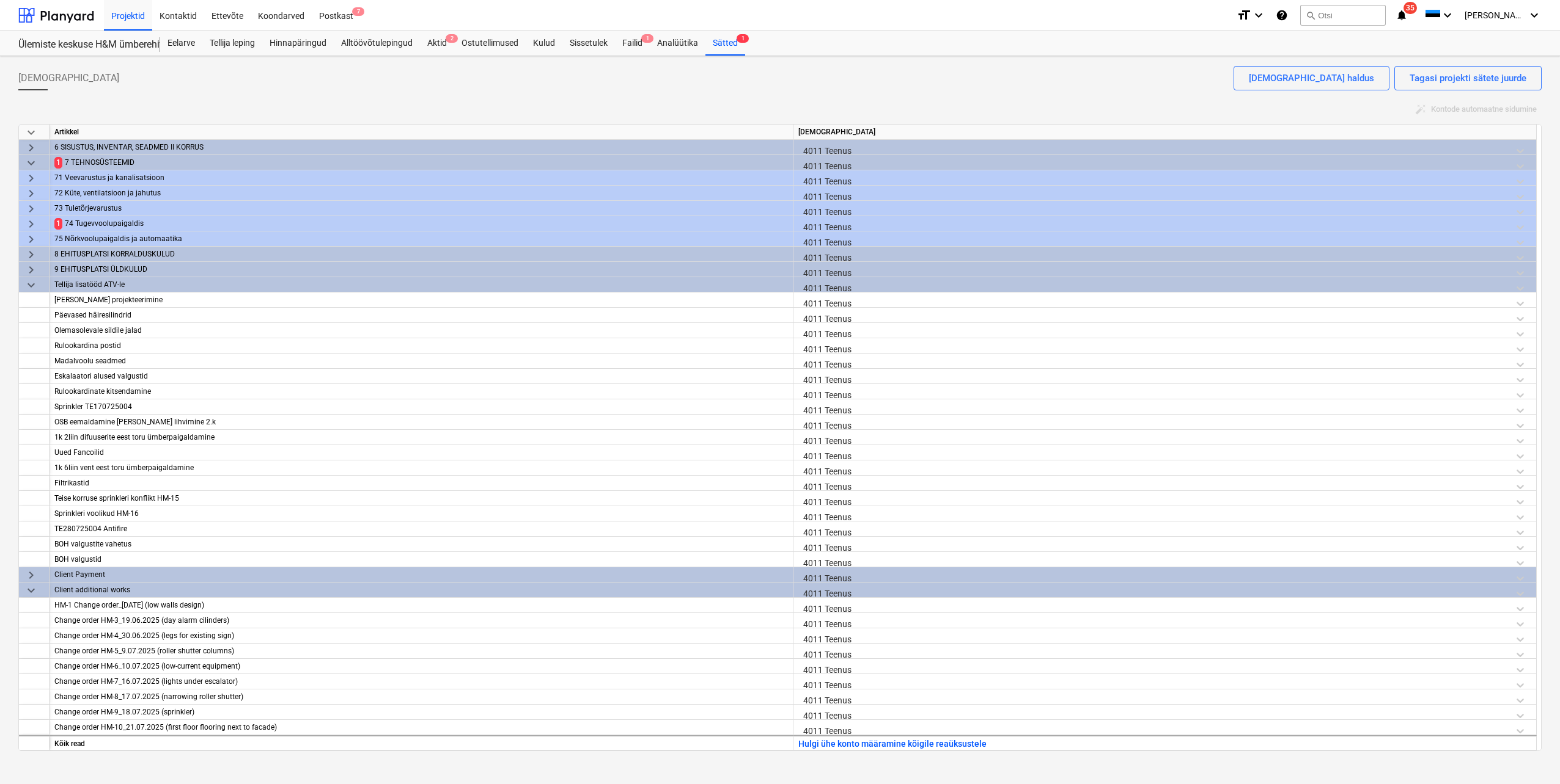
click at [31, 226] on span "keyboard_arrow_right" at bounding box center [31, 224] width 14 height 14
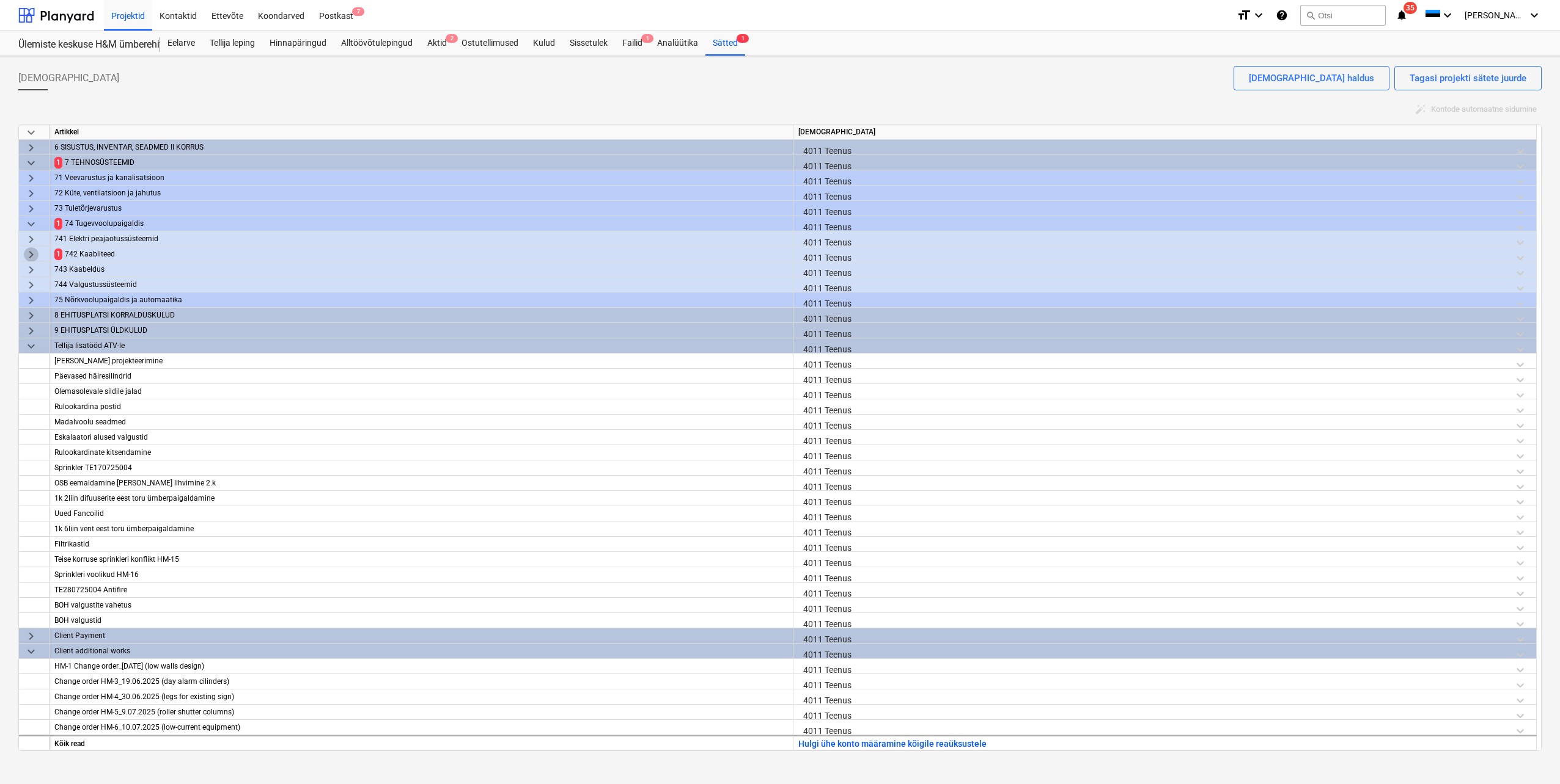
click at [31, 253] on span "keyboard_arrow_right" at bounding box center [31, 254] width 14 height 14
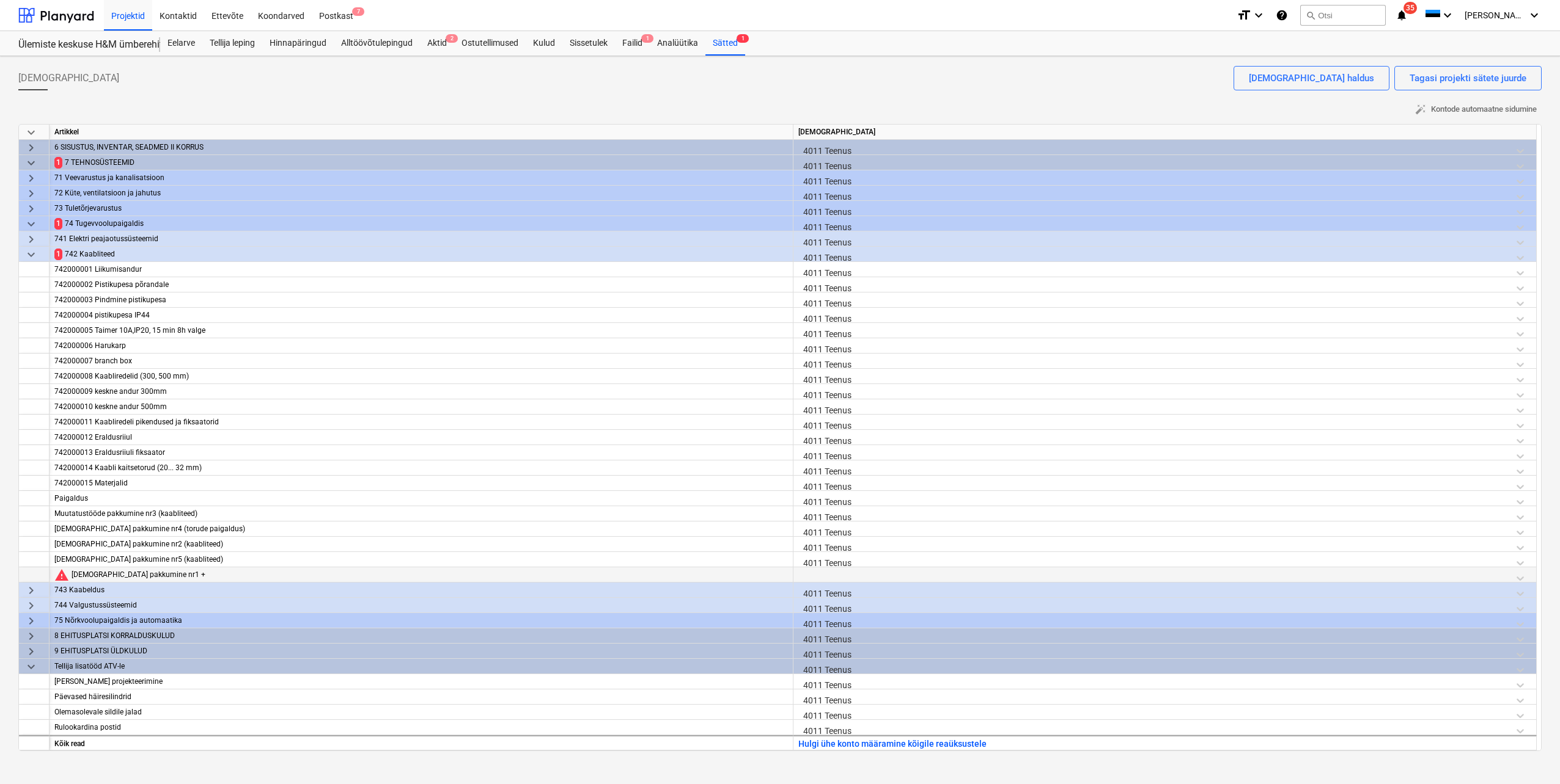
click at [813, 576] on div at bounding box center [1165, 578] width 733 height 22
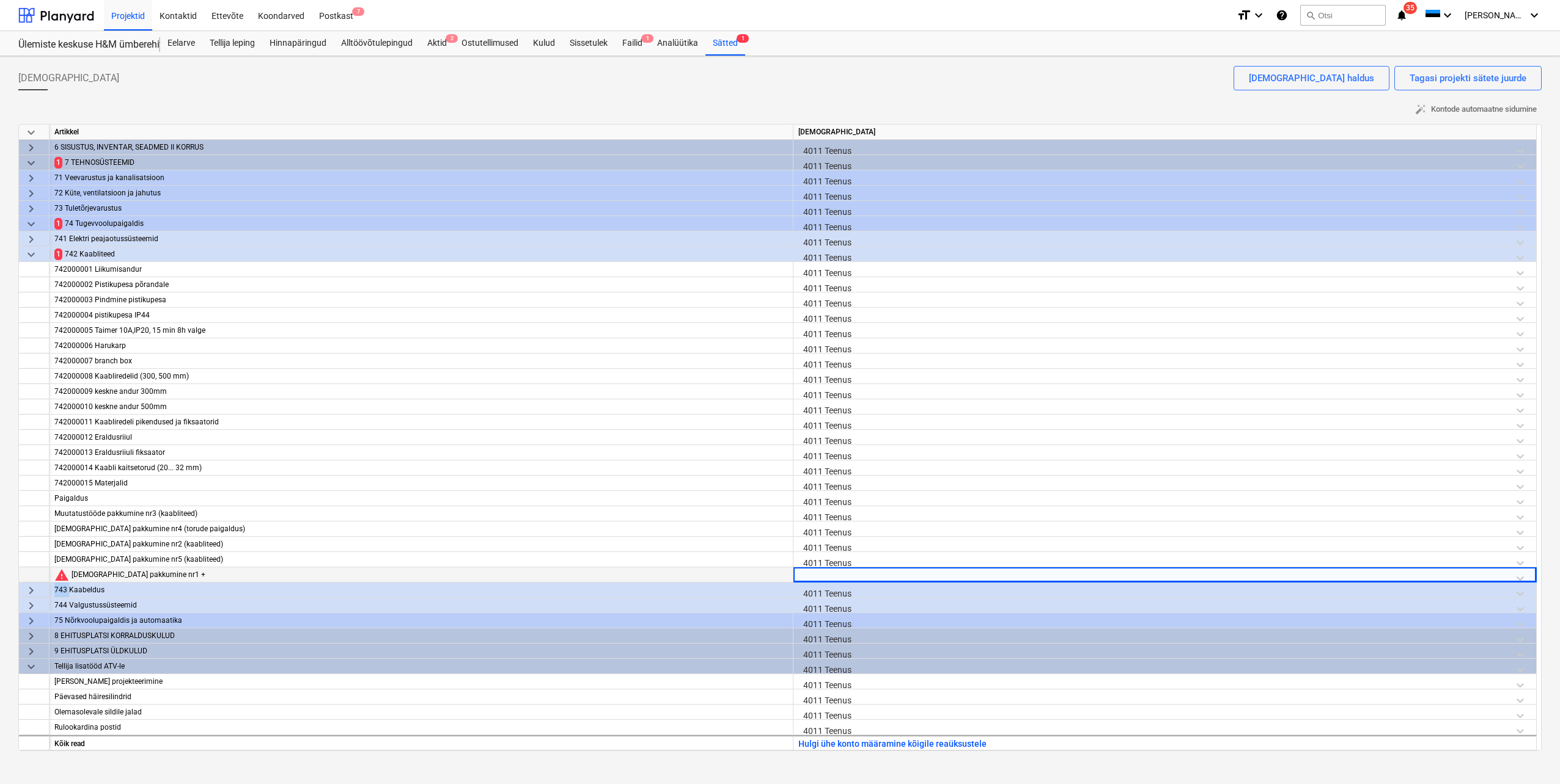
click at [813, 576] on div at bounding box center [1165, 578] width 733 height 22
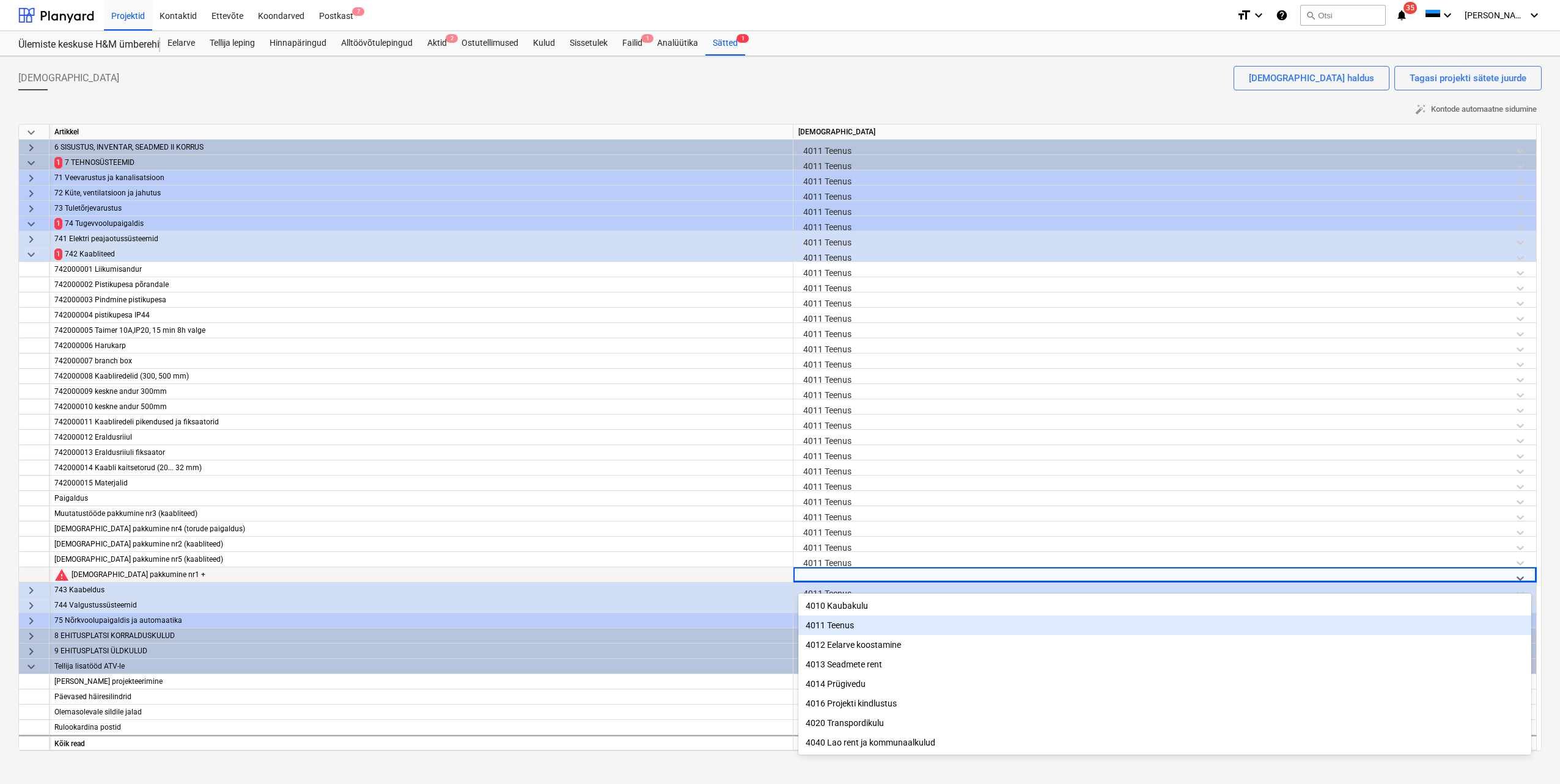
click at [843, 629] on div "4011 Teenus" at bounding box center [1165, 625] width 733 height 19
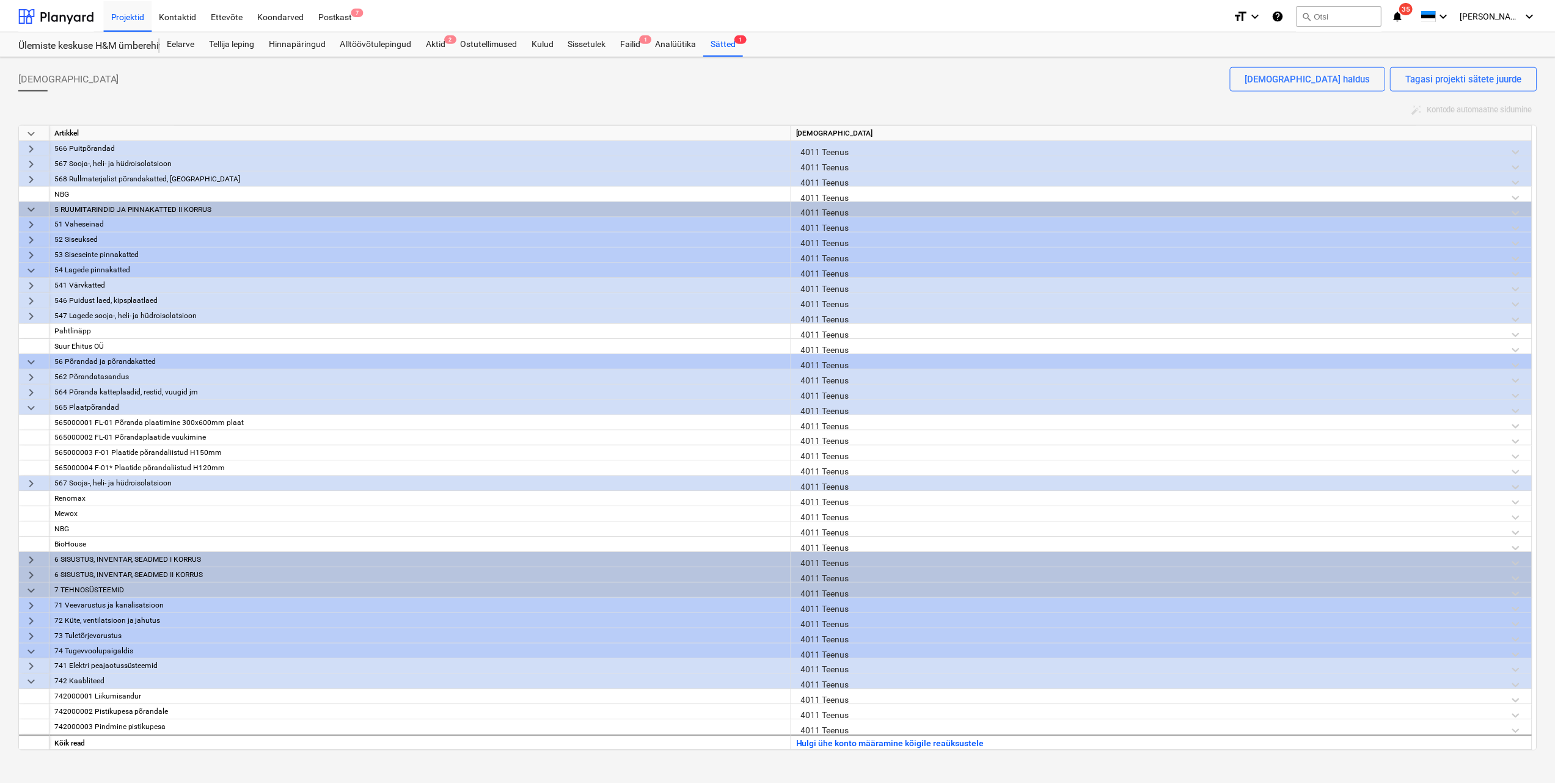
scroll to position [0, 0]
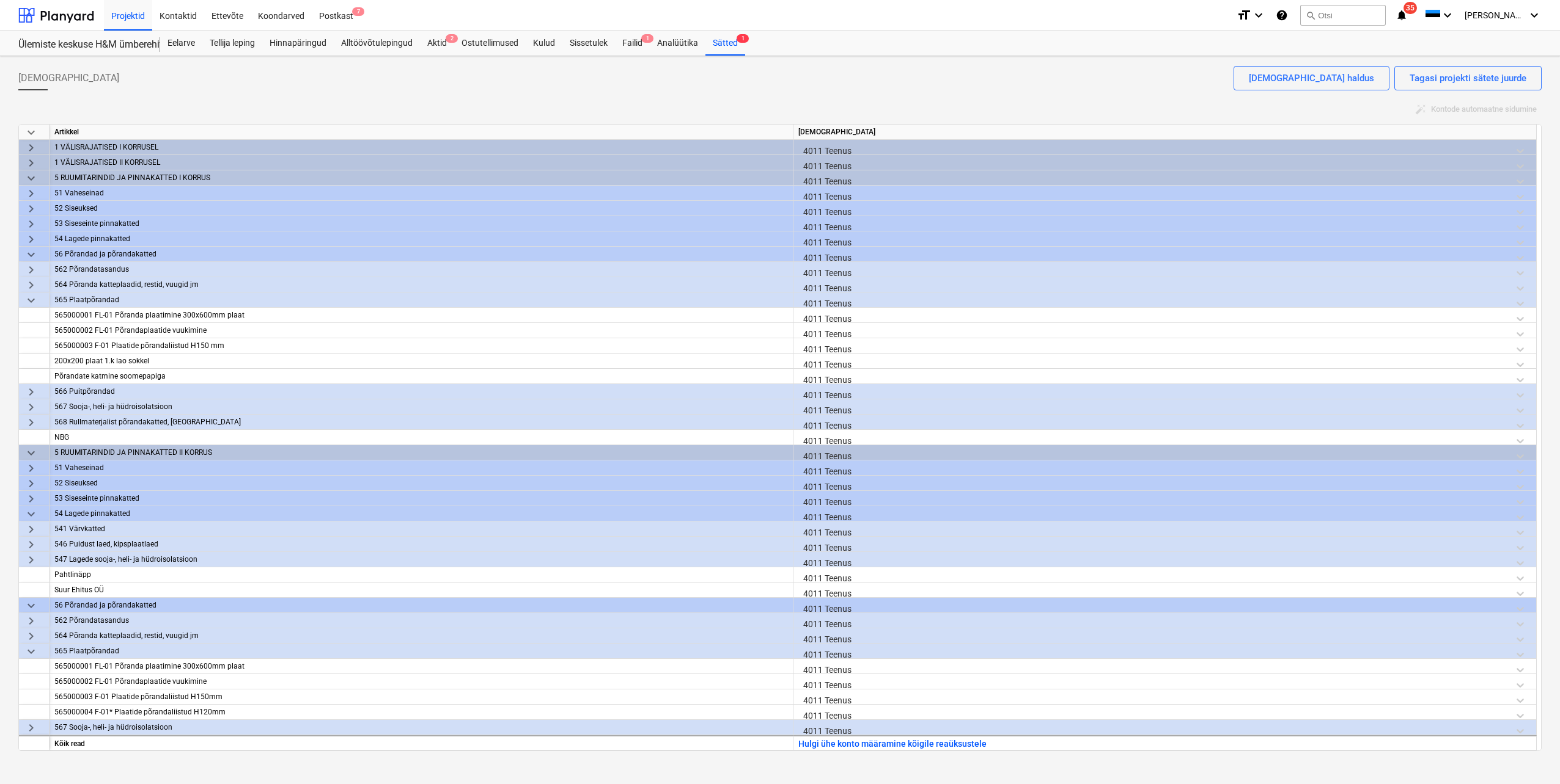
click at [441, 31] on div "Projektid Kontaktid Ettevõte Koondarved Postkast 7 format_size keyboard_arrow_d…" at bounding box center [780, 15] width 1560 height 31
click at [438, 38] on div "Aktid 2" at bounding box center [437, 43] width 34 height 24
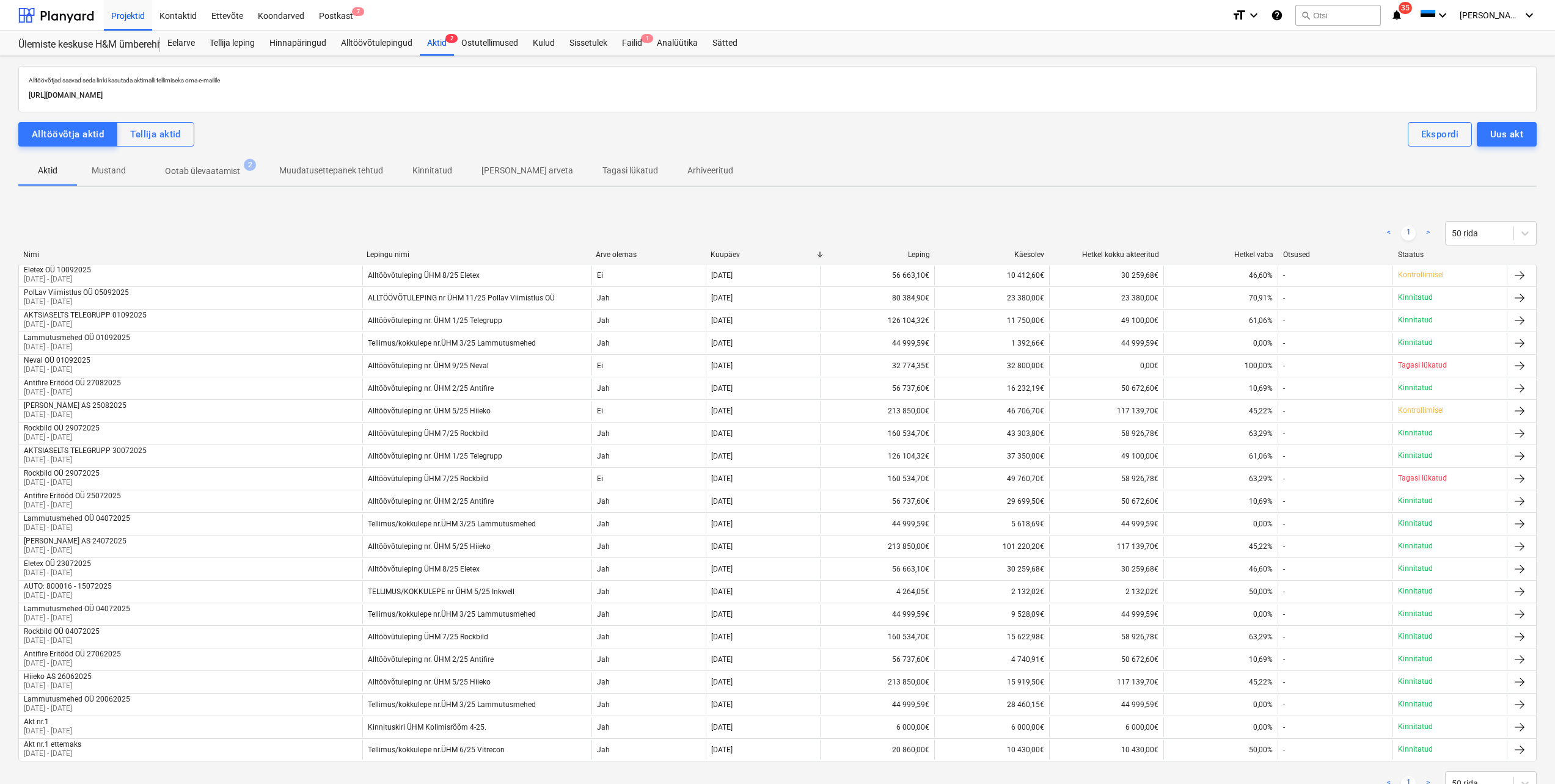
click at [211, 169] on p "Ootab ülevaatamist" at bounding box center [202, 171] width 75 height 13
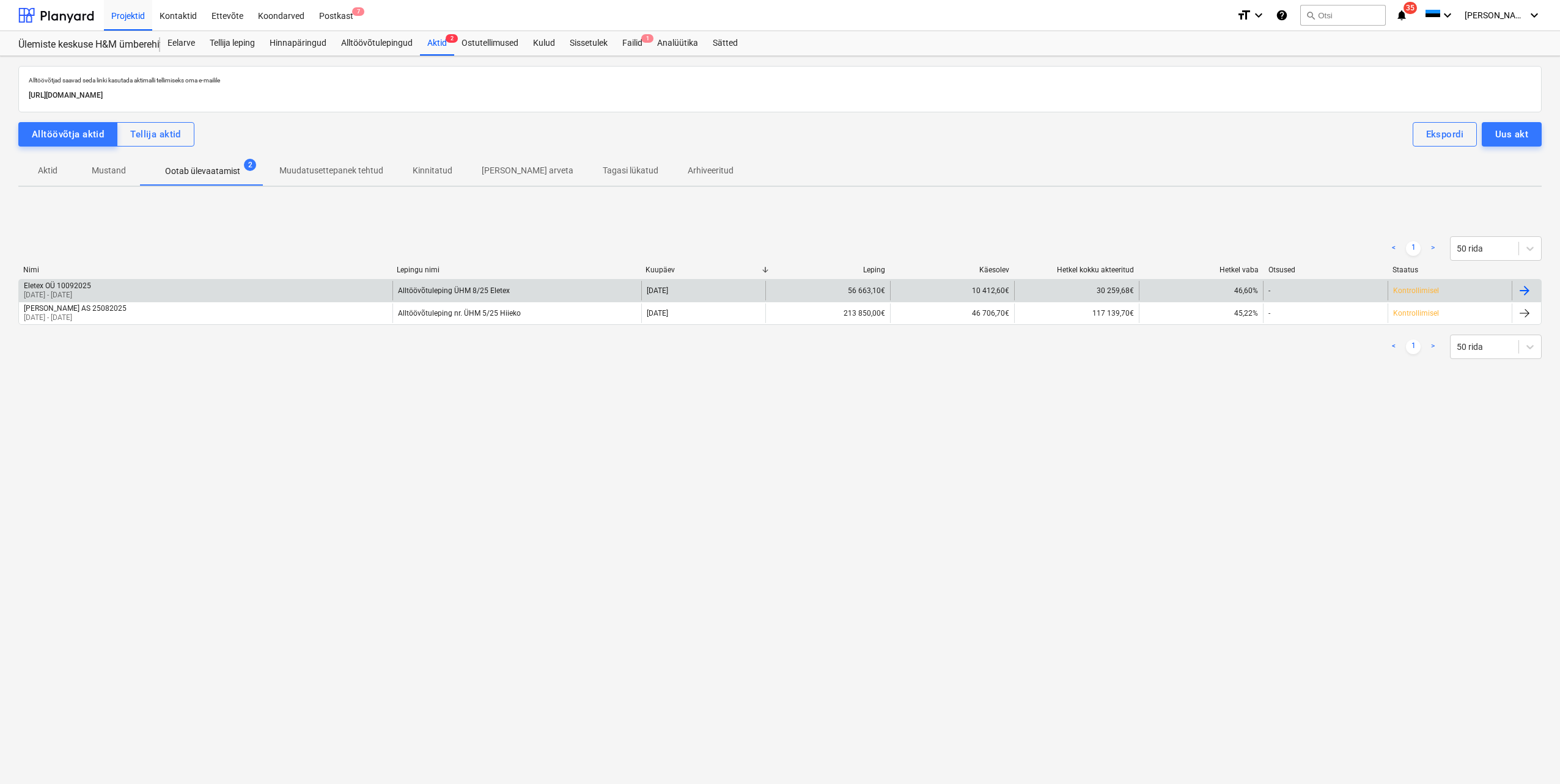
click at [158, 293] on div "Eletex OÜ 10092025 01 Aug 2025 - 07 Sep 2025" at bounding box center [206, 291] width 374 height 19
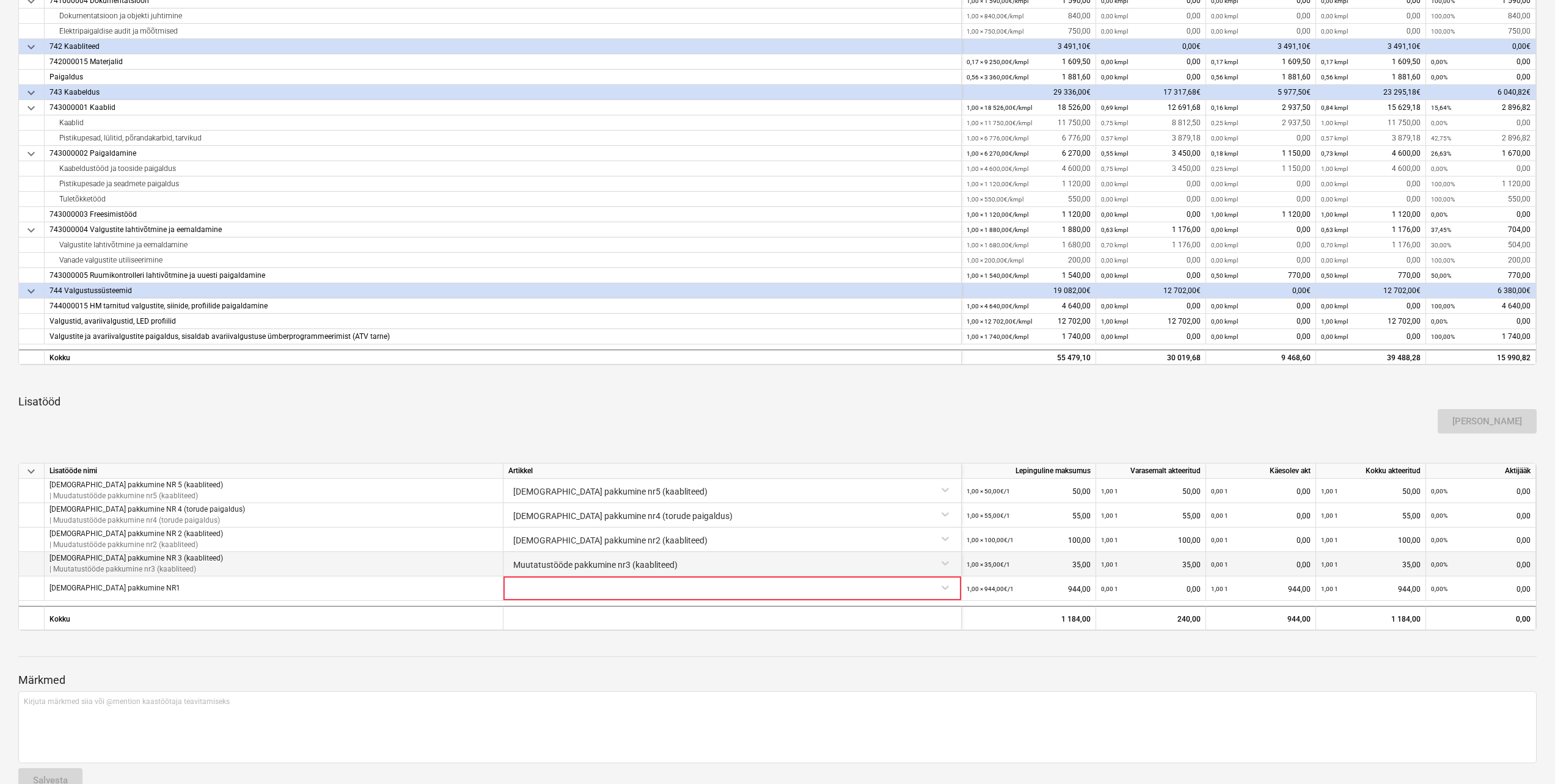
scroll to position [366, 0]
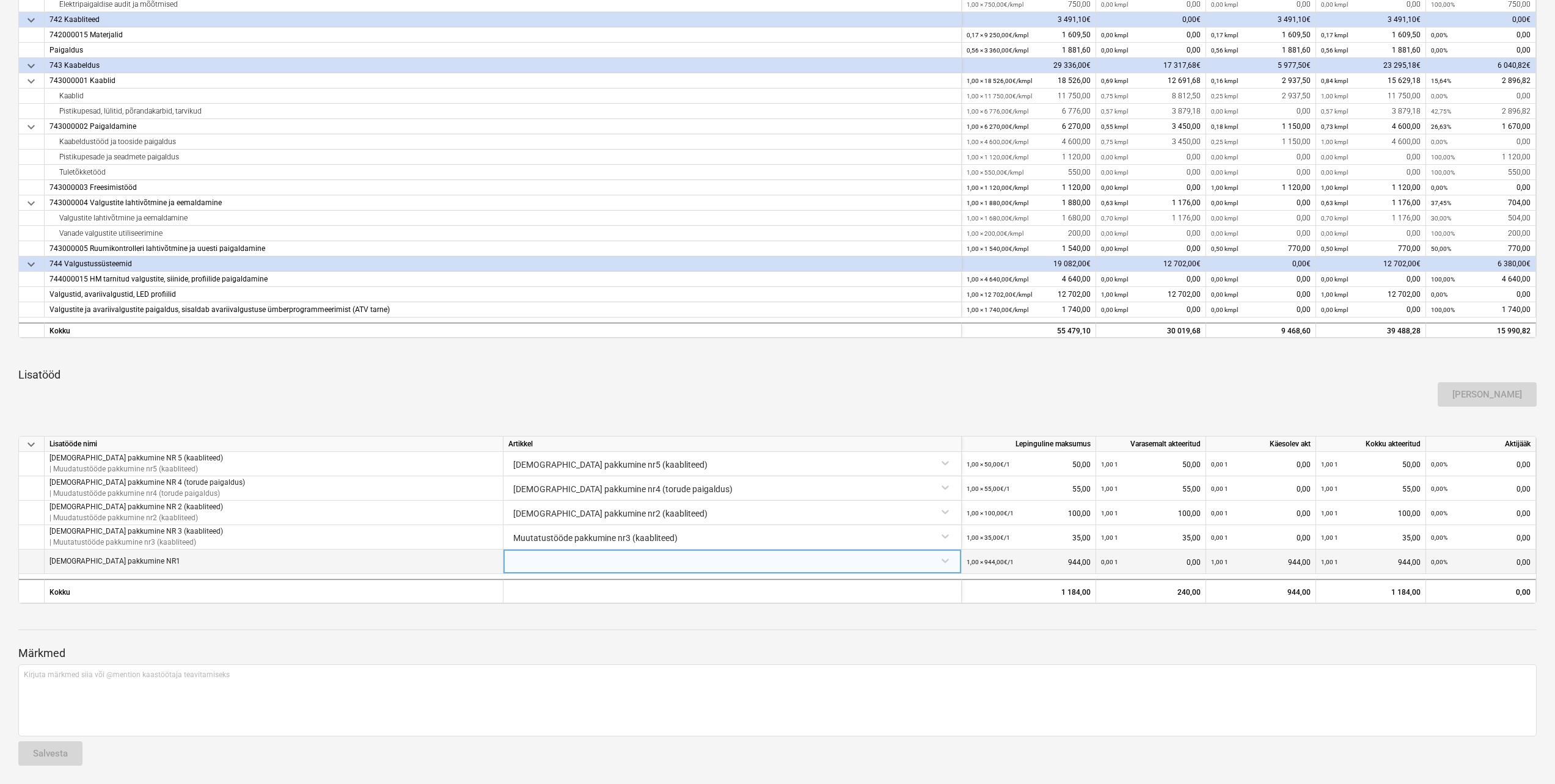
click at [855, 567] on div at bounding box center [732, 560] width 448 height 22
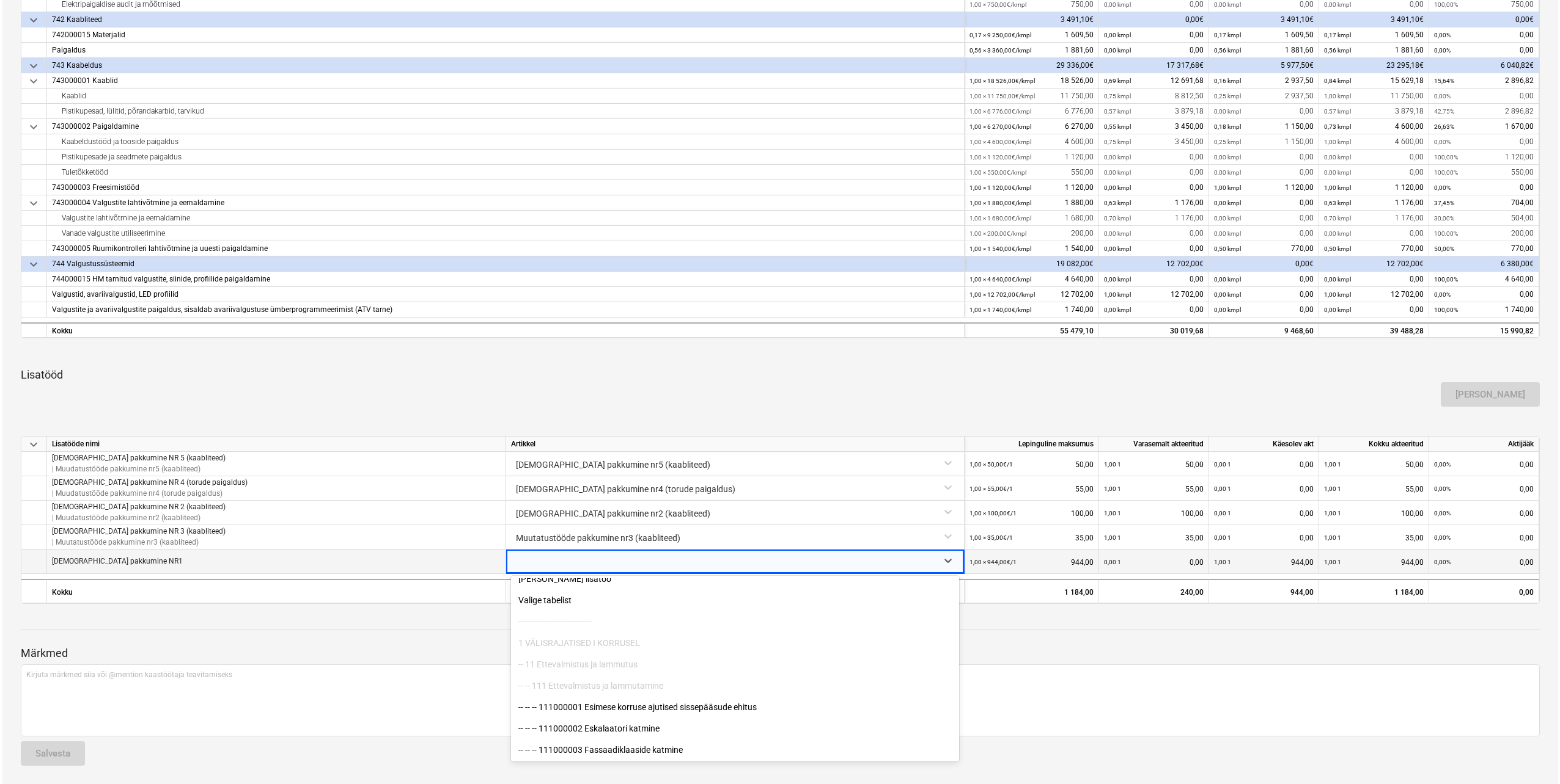
scroll to position [0, 0]
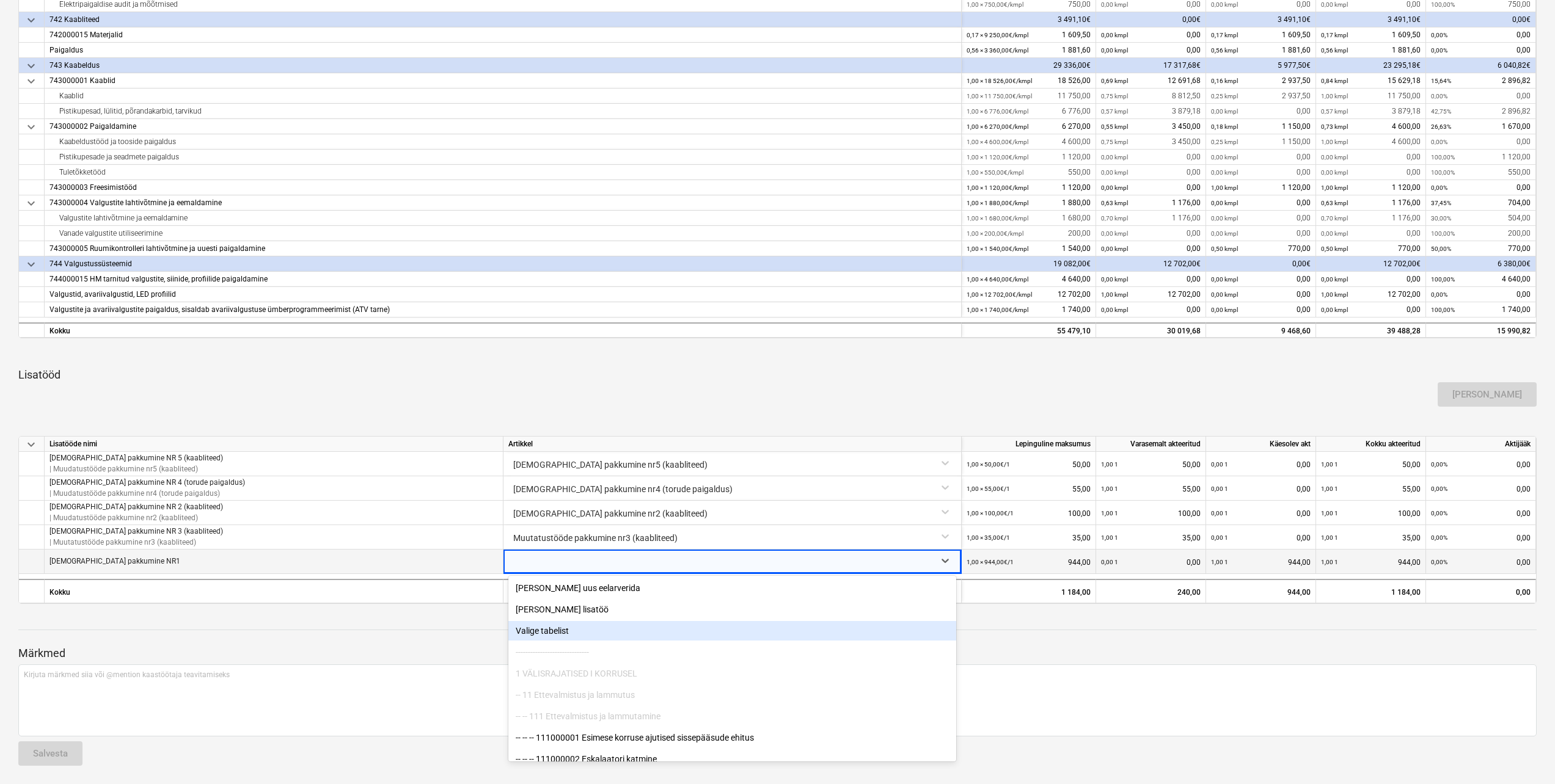
click at [577, 631] on div "Valige tabelist" at bounding box center [732, 631] width 448 height 19
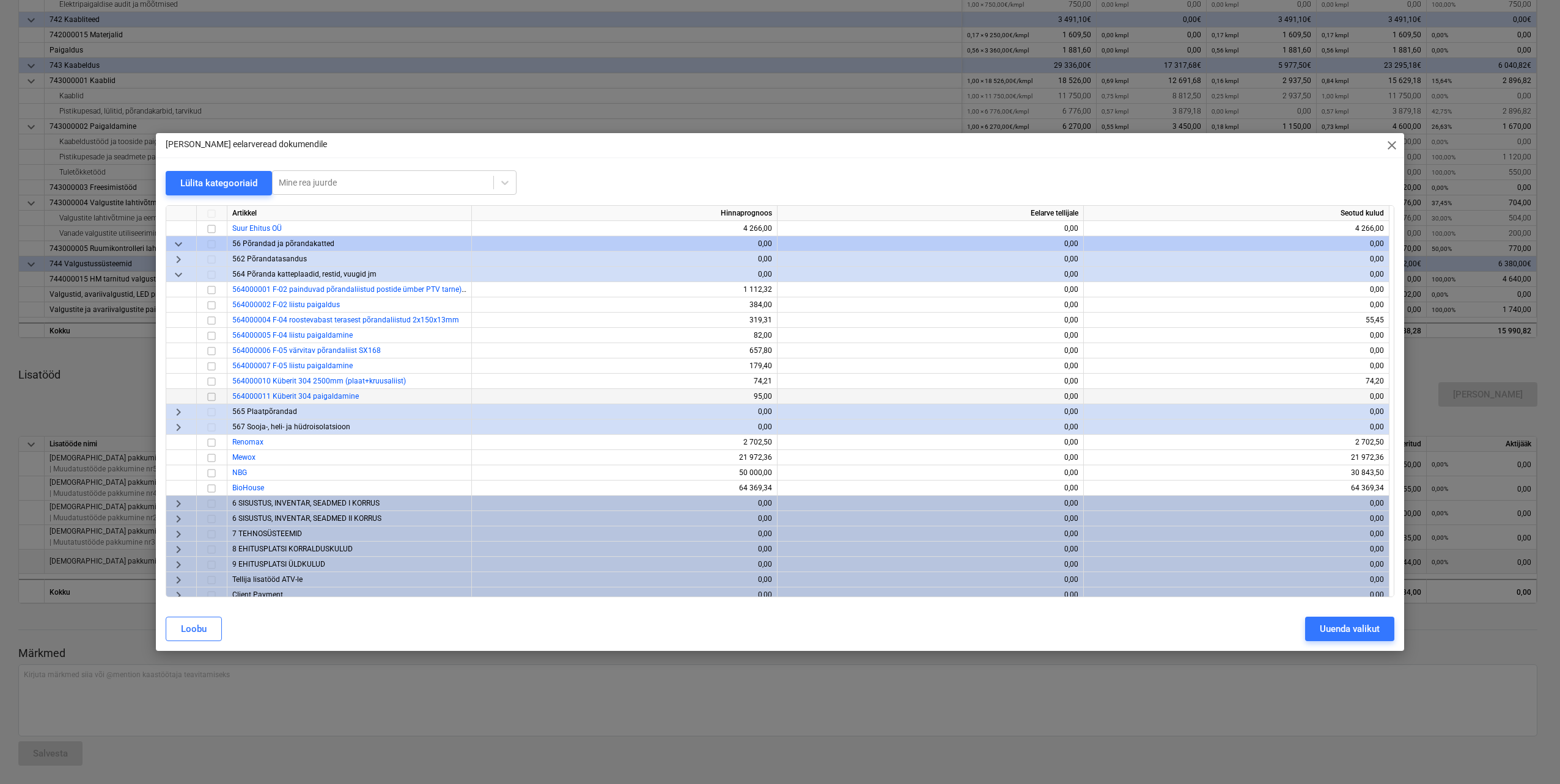
scroll to position [266, 0]
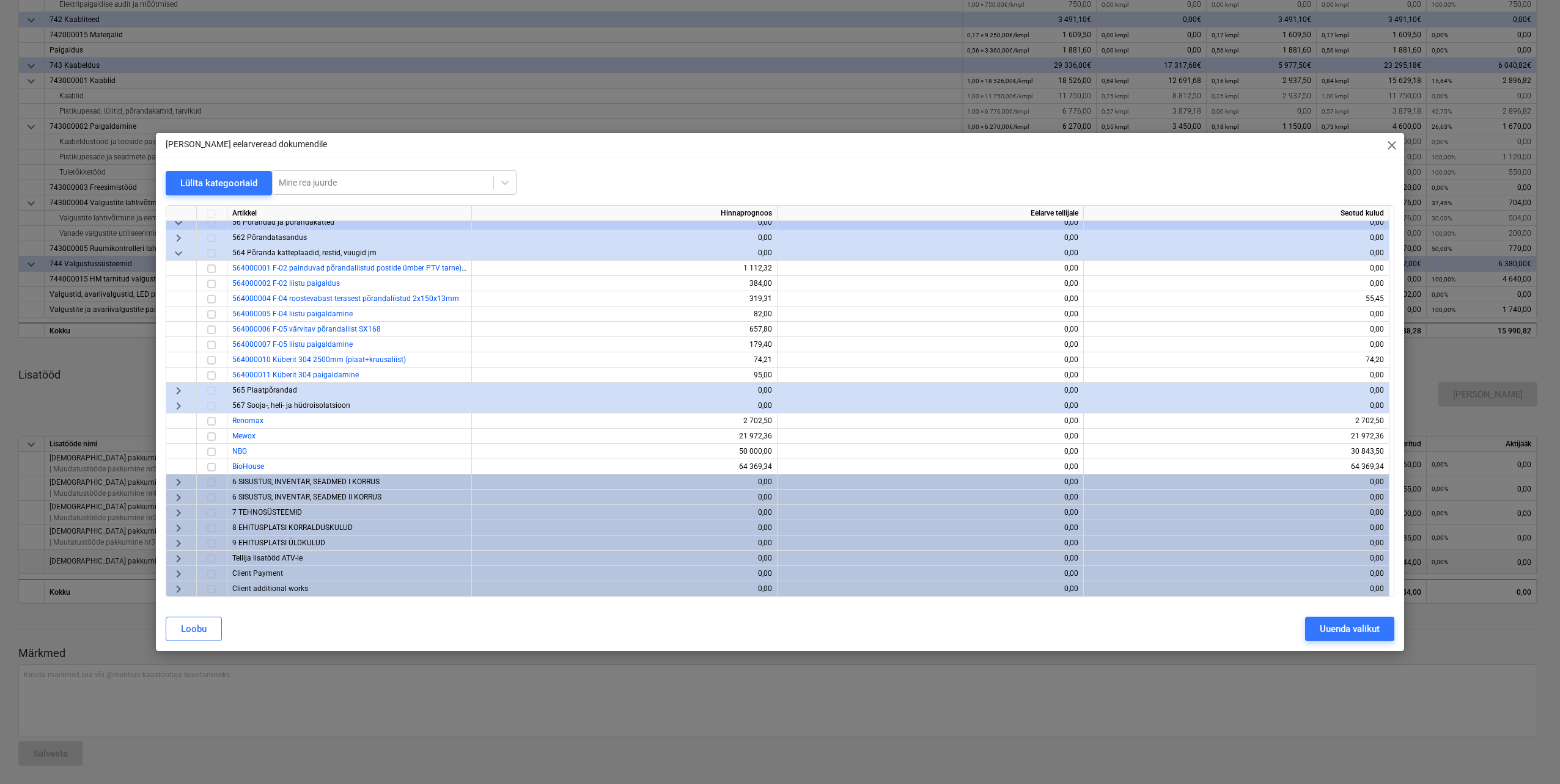
click at [176, 512] on span "keyboard_arrow_right" at bounding box center [178, 513] width 14 height 14
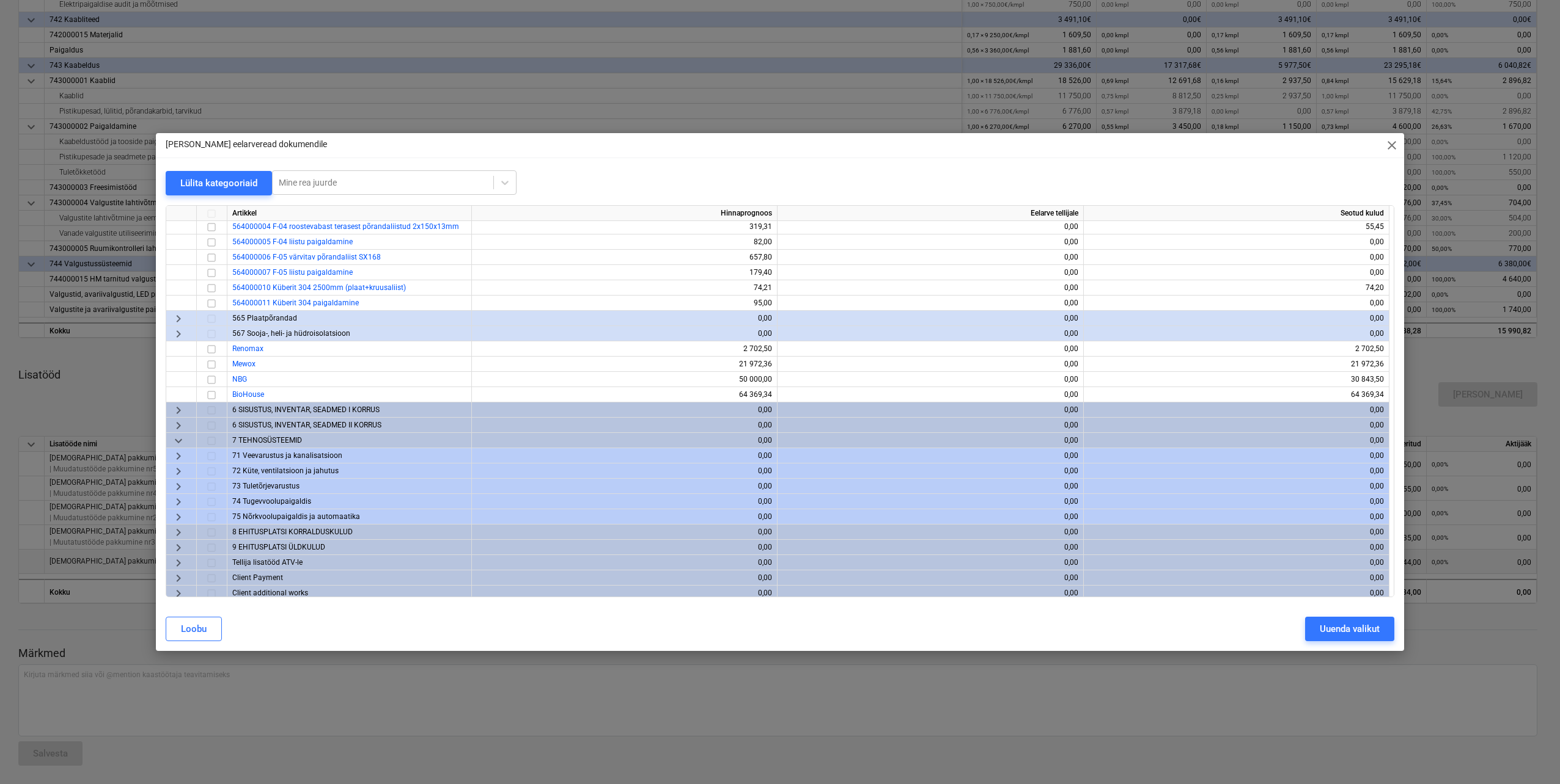
scroll to position [342, 0]
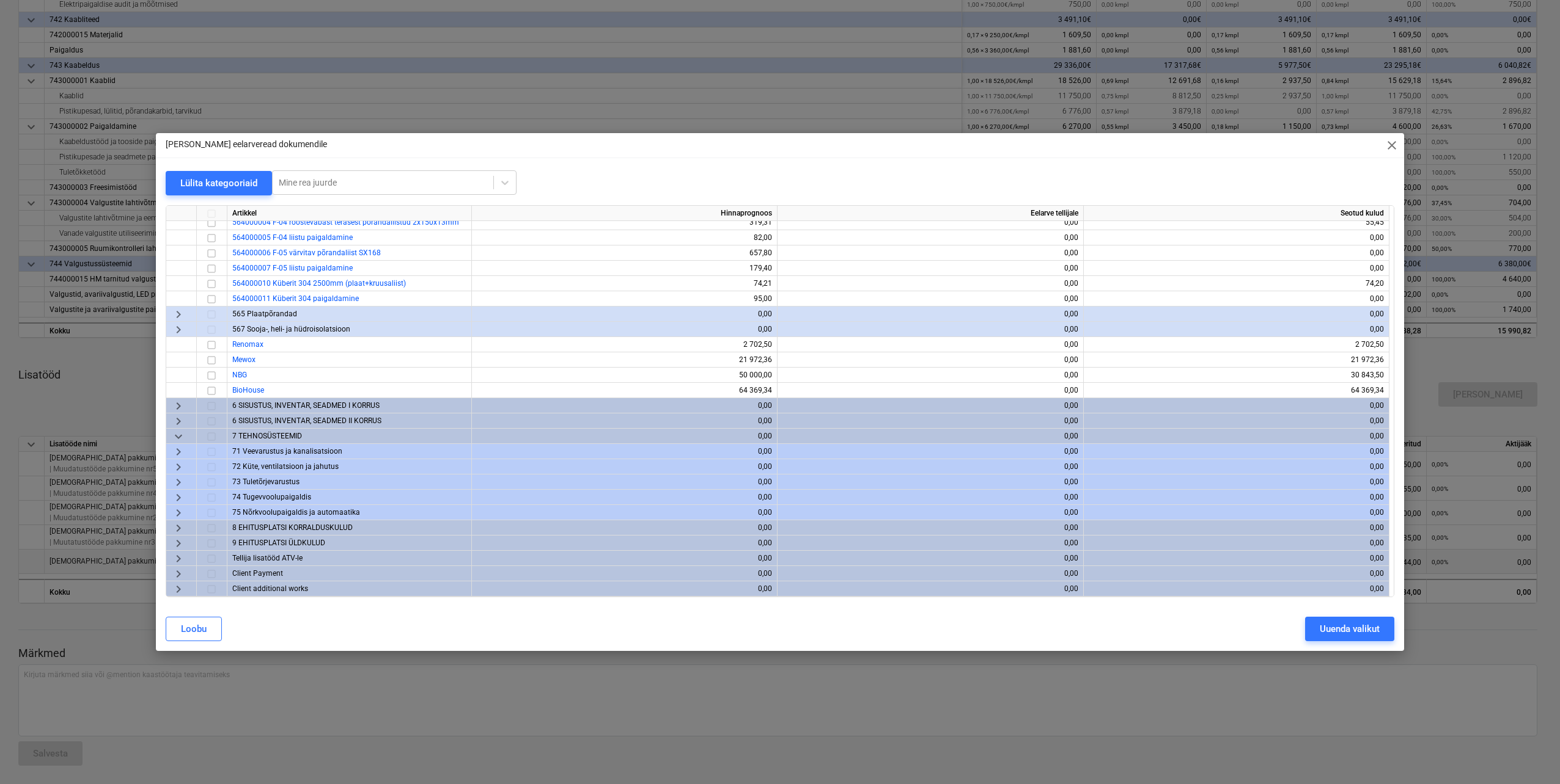
click at [177, 496] on span "keyboard_arrow_right" at bounding box center [178, 497] width 14 height 14
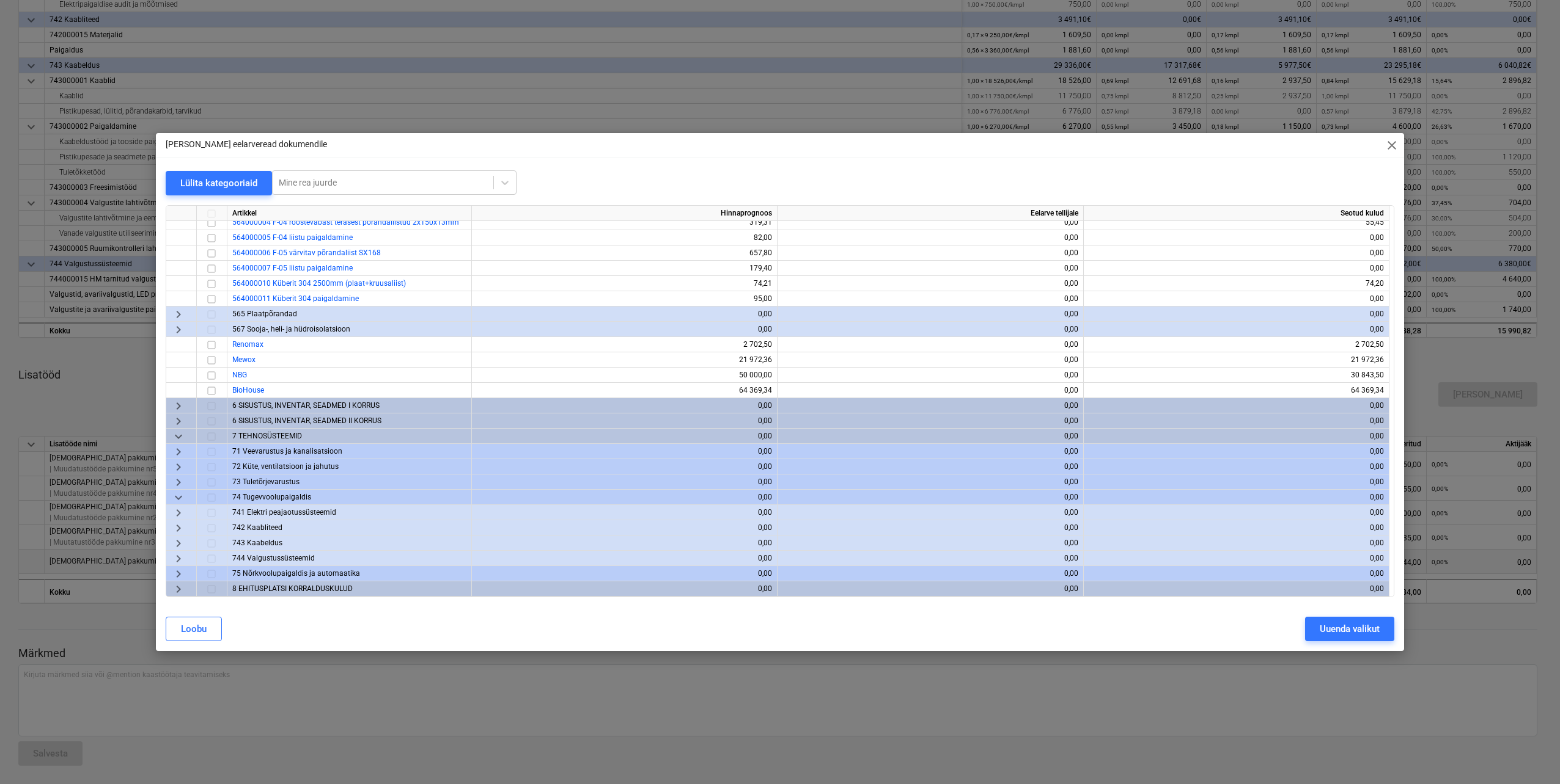
scroll to position [403, 0]
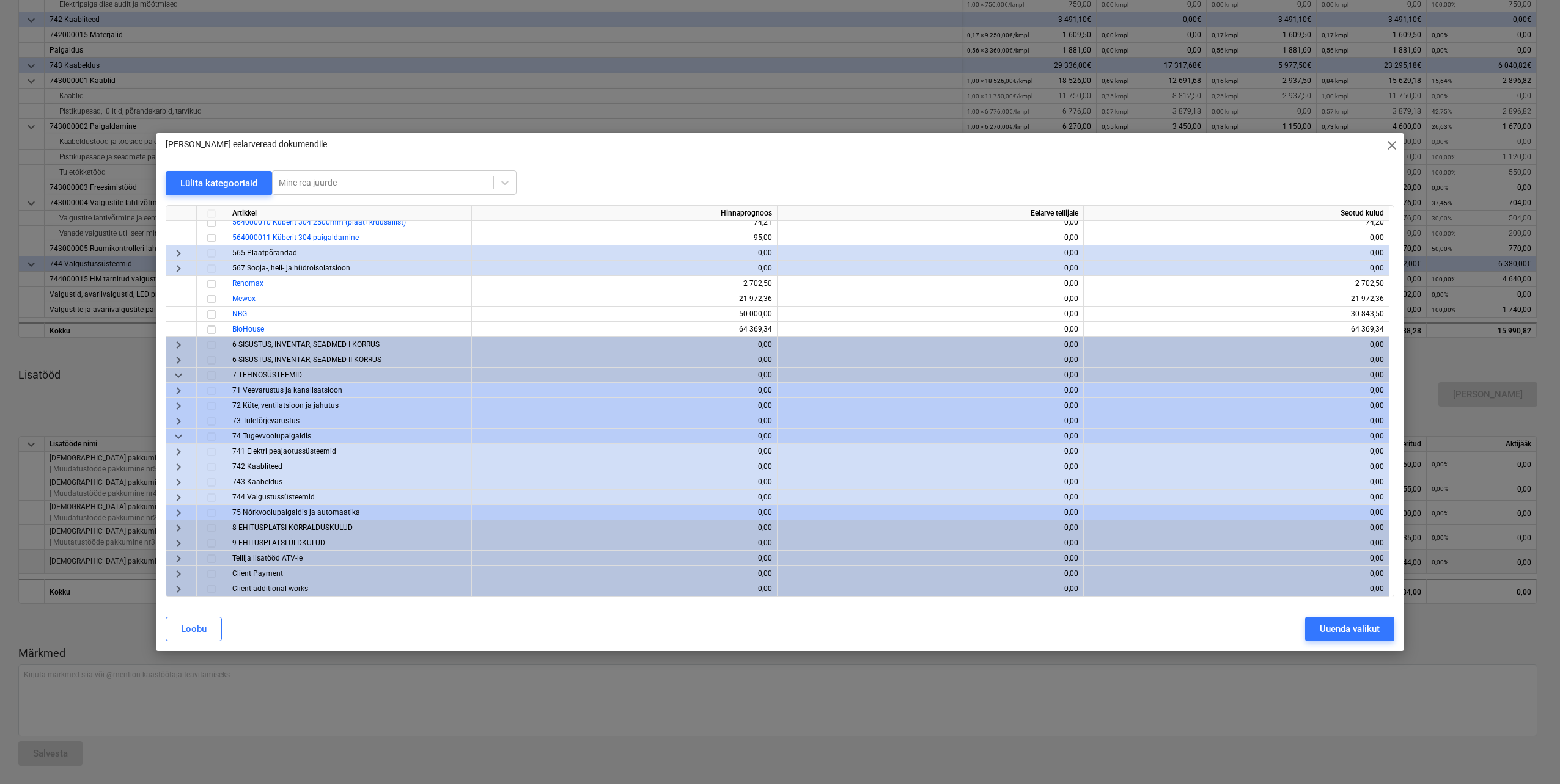
click at [178, 465] on span "keyboard_arrow_right" at bounding box center [178, 467] width 14 height 14
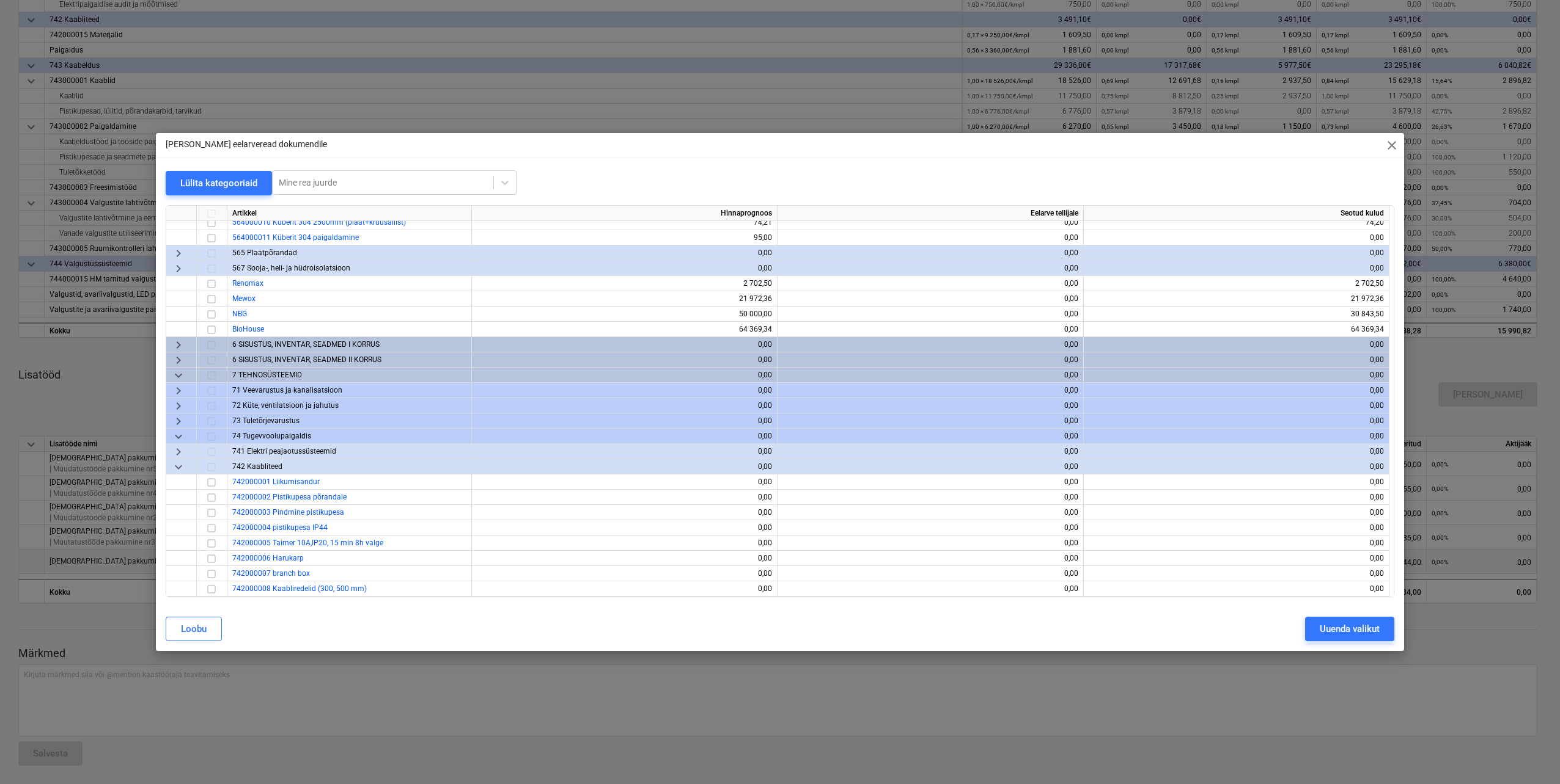
scroll to position [708, 0]
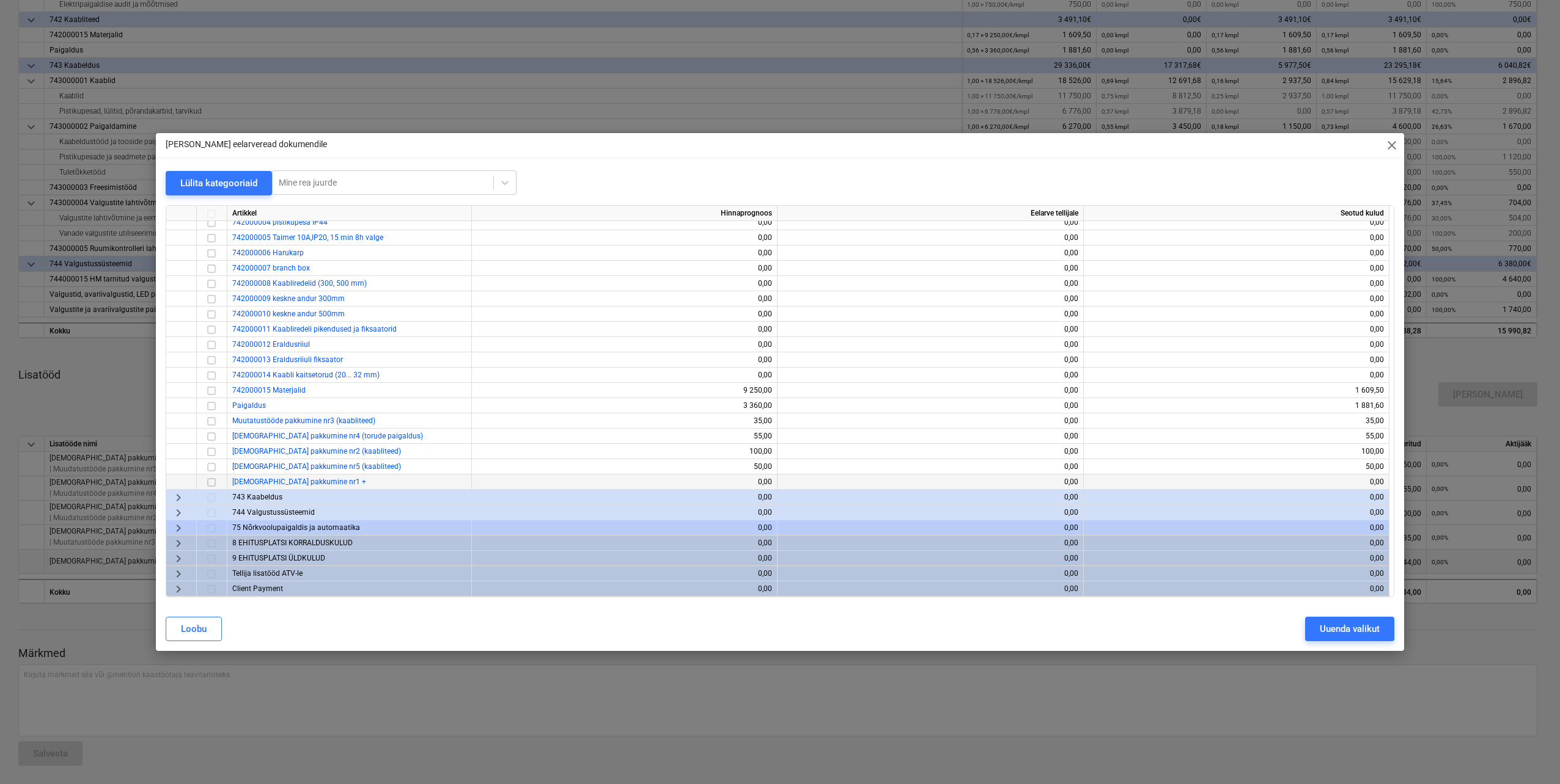
click at [209, 485] on input "checkbox" at bounding box center [211, 482] width 14 height 14
click at [1337, 638] on button "Uuenda valikut" at bounding box center [1349, 629] width 89 height 24
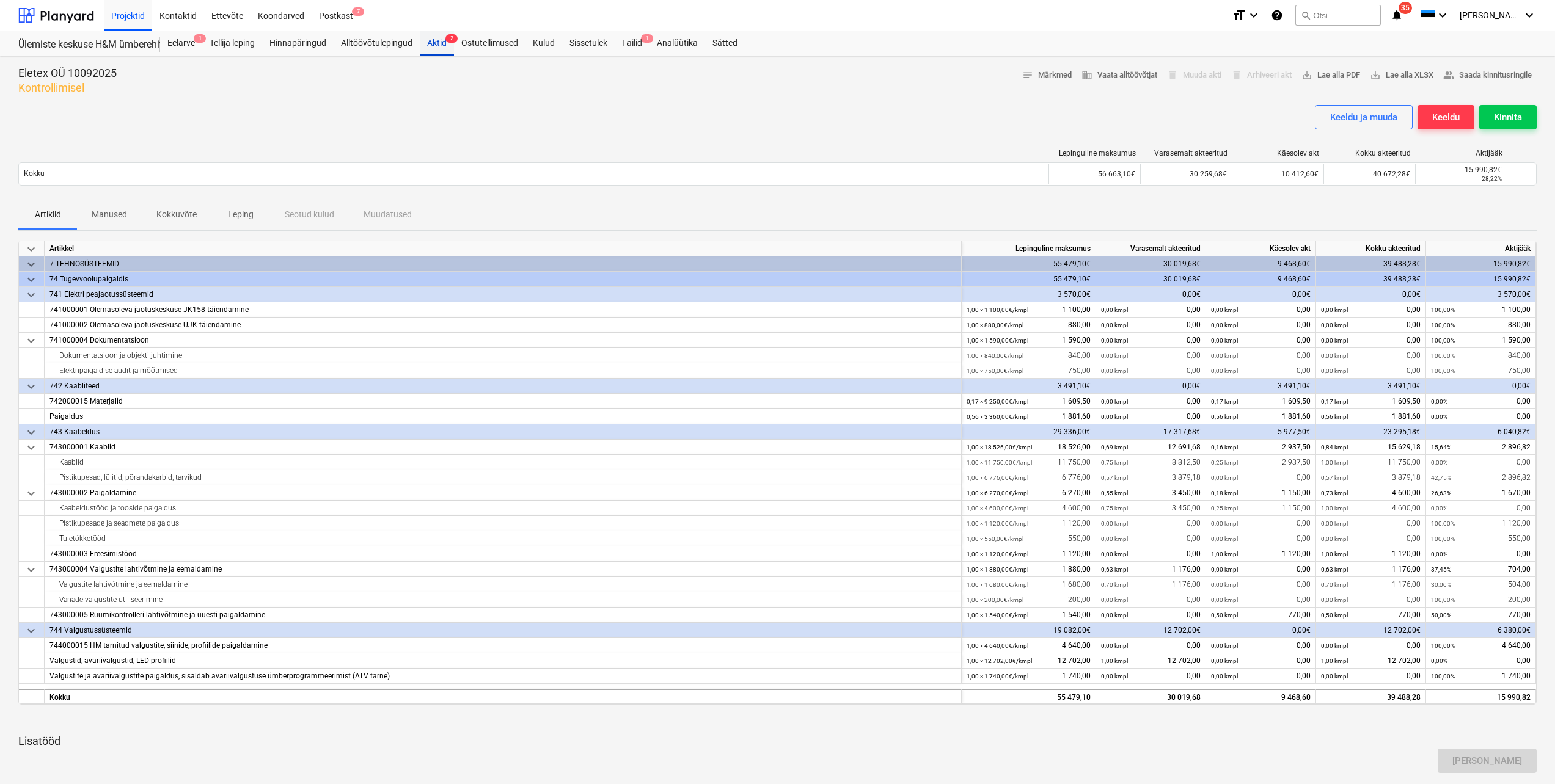
click at [434, 39] on div "Aktid 2" at bounding box center [436, 43] width 34 height 24
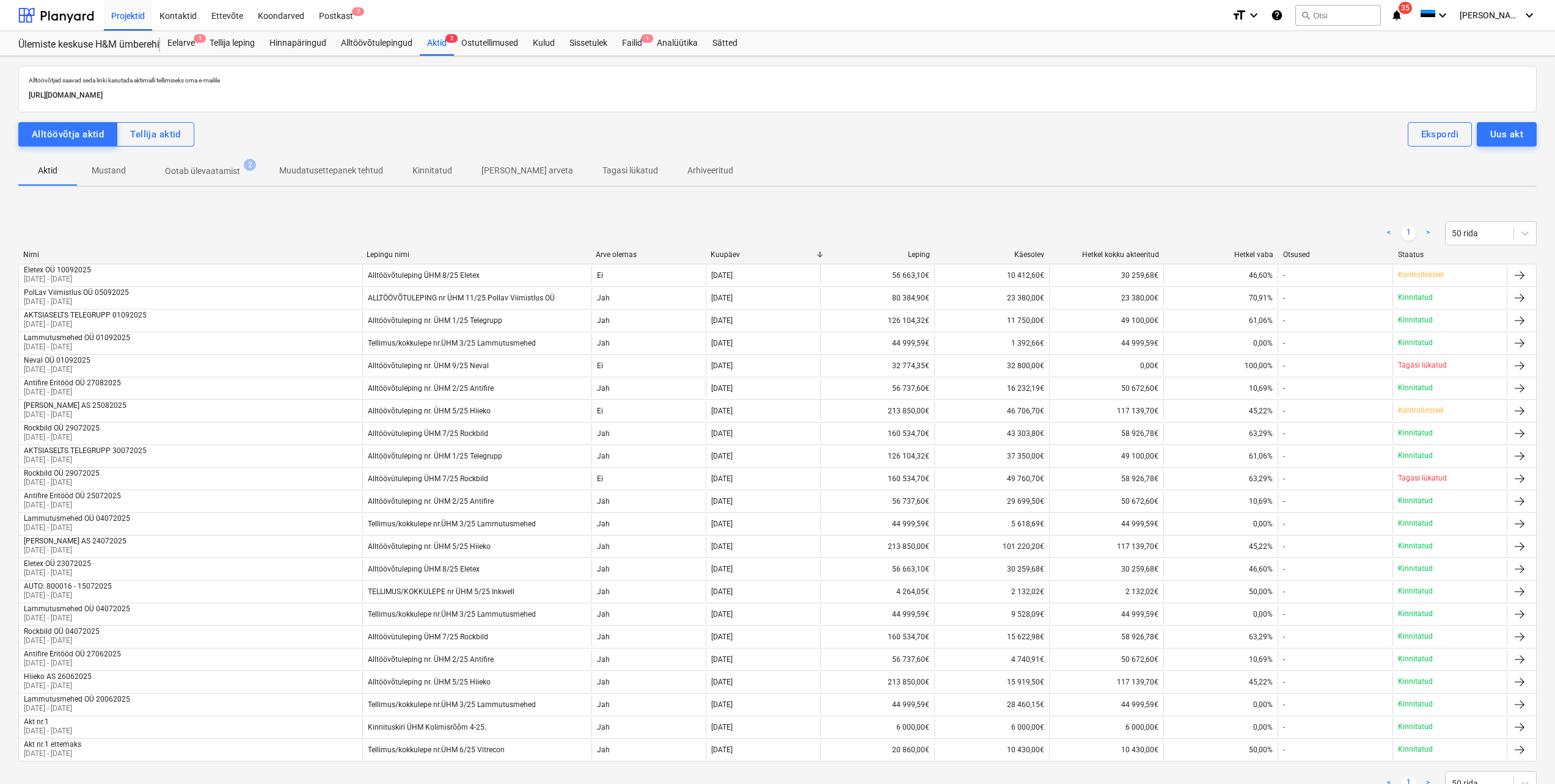
click at [220, 171] on p "Ootab ülevaatamist" at bounding box center [202, 171] width 75 height 13
